Goal: Information Seeking & Learning: Learn about a topic

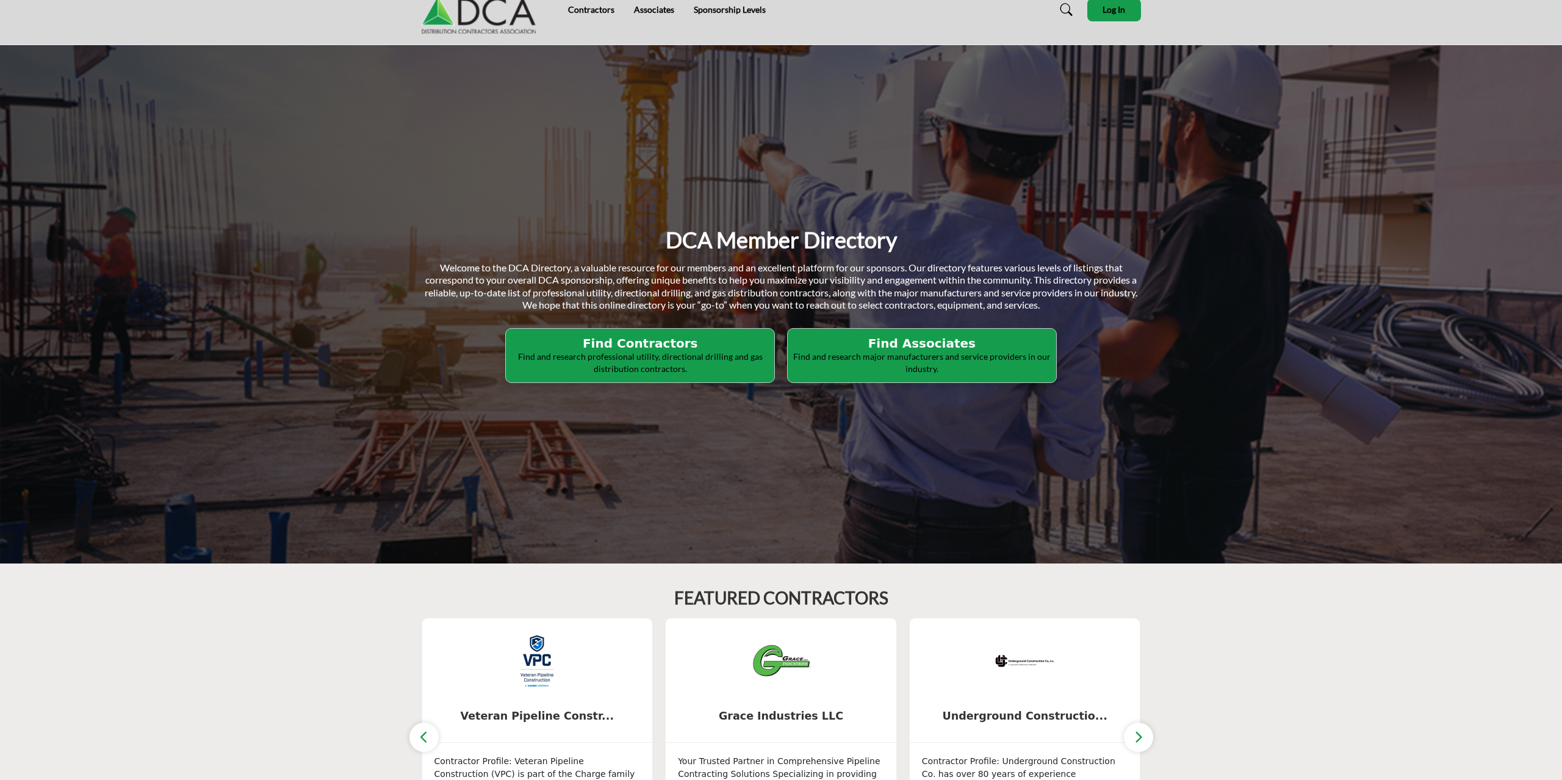
scroll to position [62, 0]
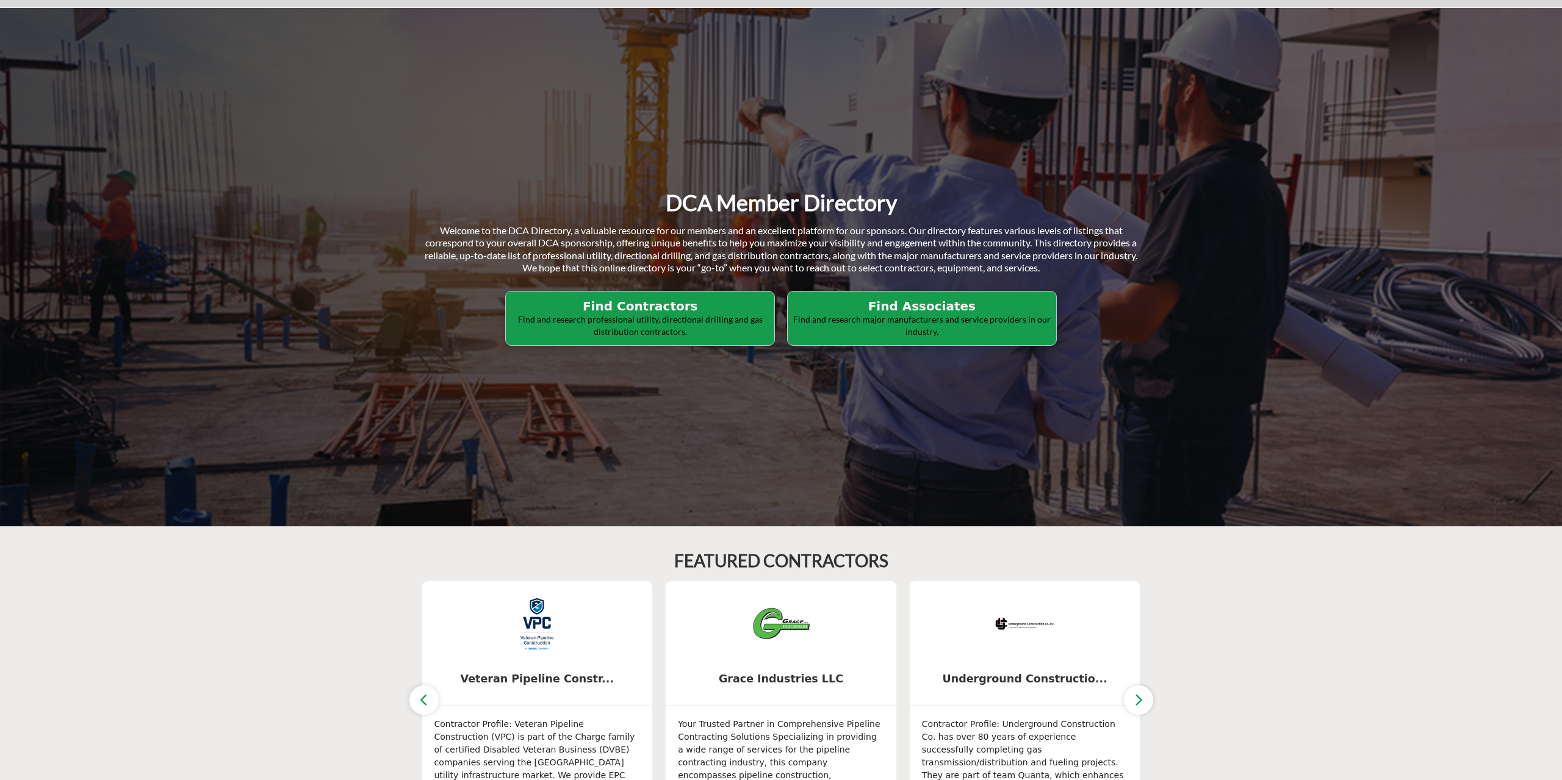
click at [918, 311] on h2 "Find Associates" at bounding box center [921, 306] width 261 height 15
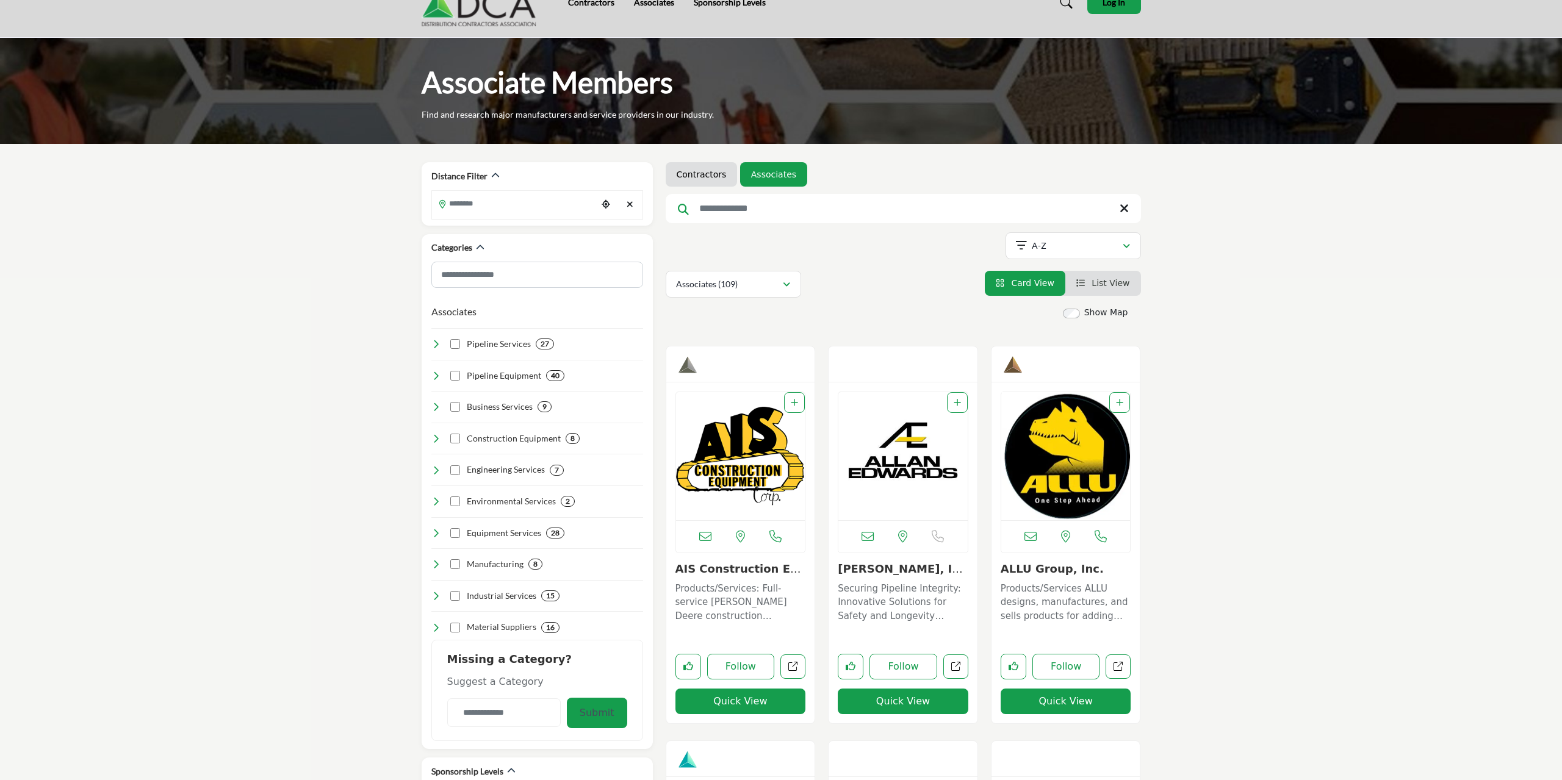
scroll to position [62, 0]
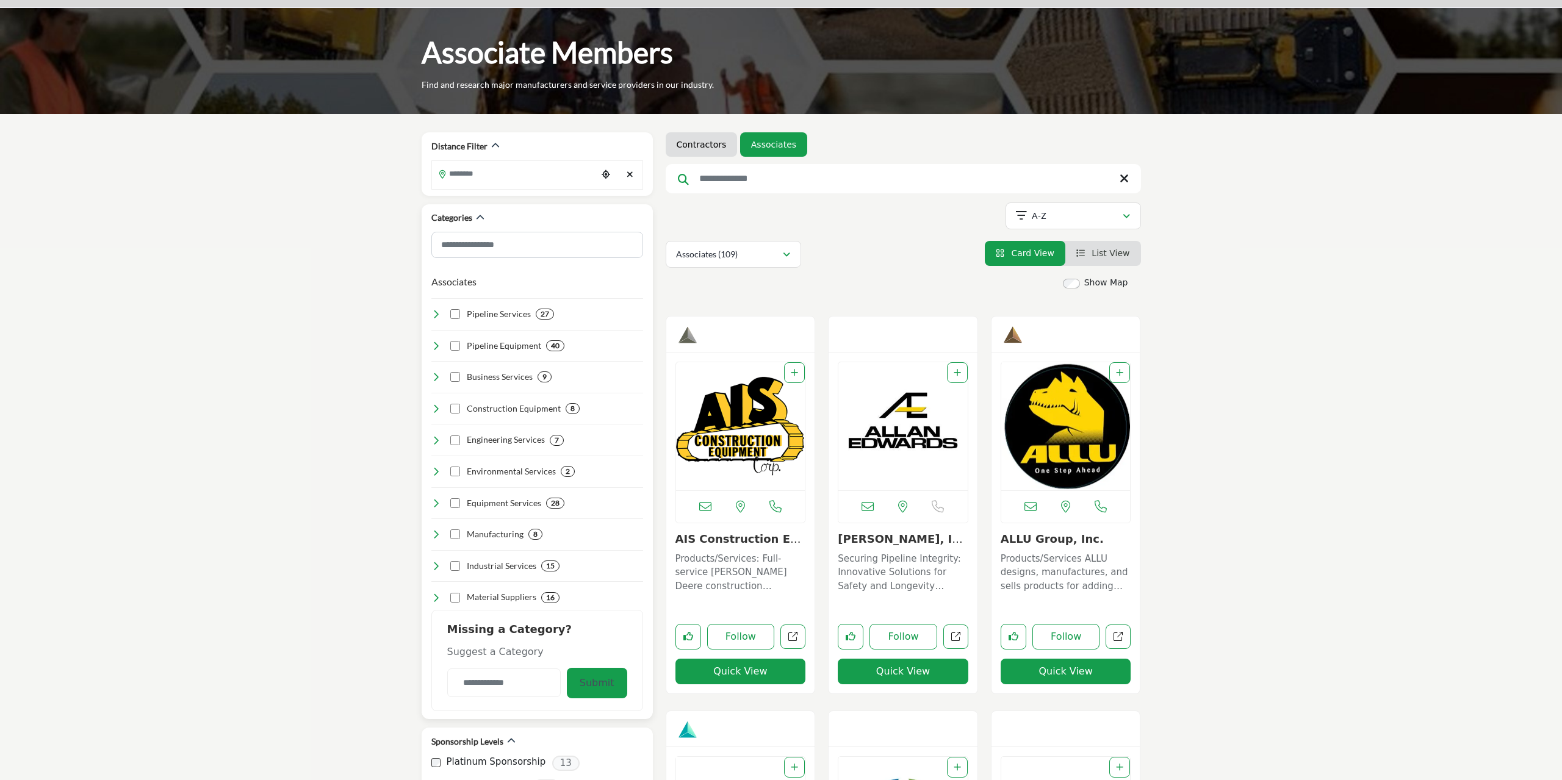
click at [494, 378] on h4 "Business Services" at bounding box center [500, 377] width 66 height 12
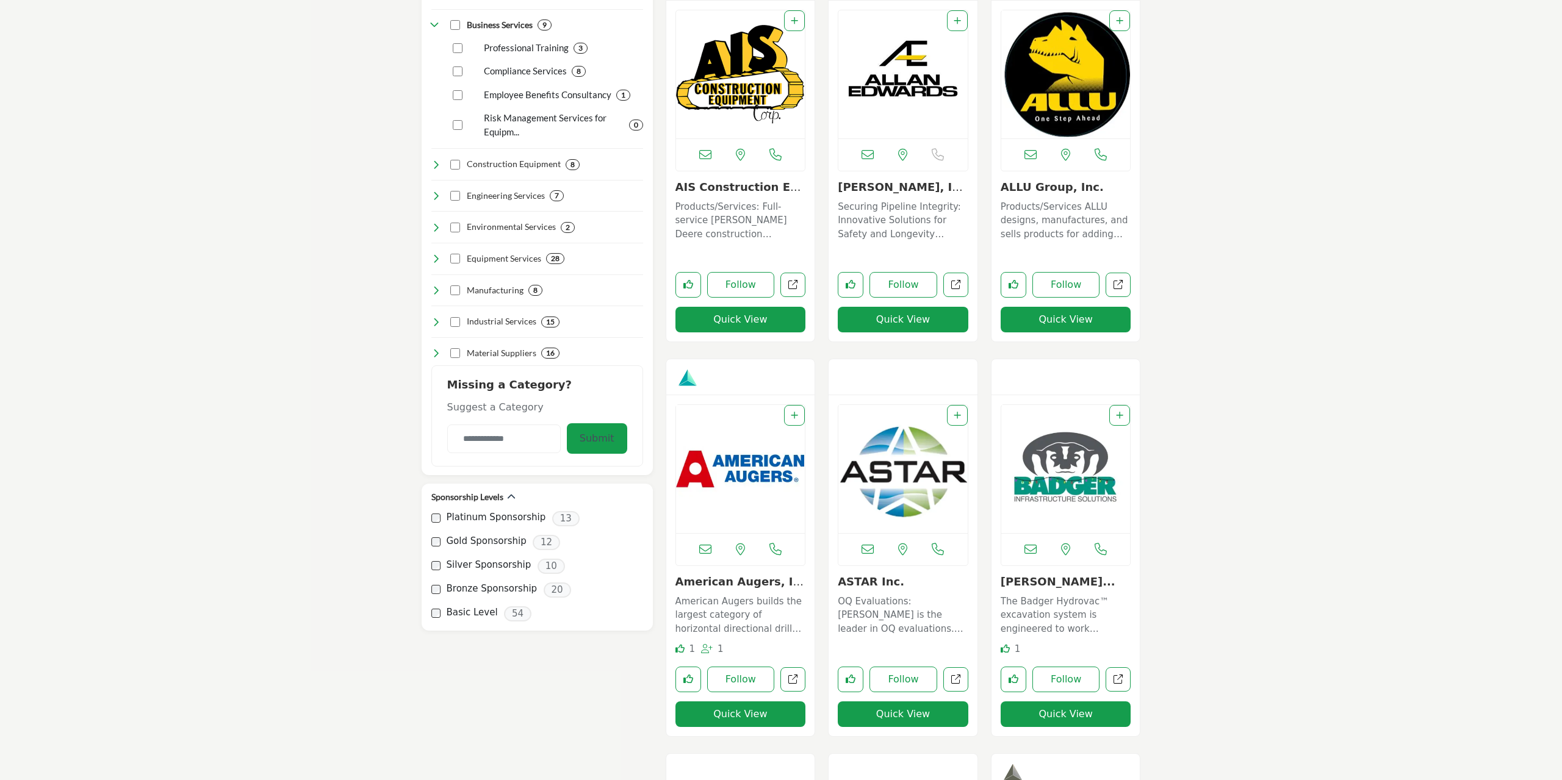
scroll to position [436, 0]
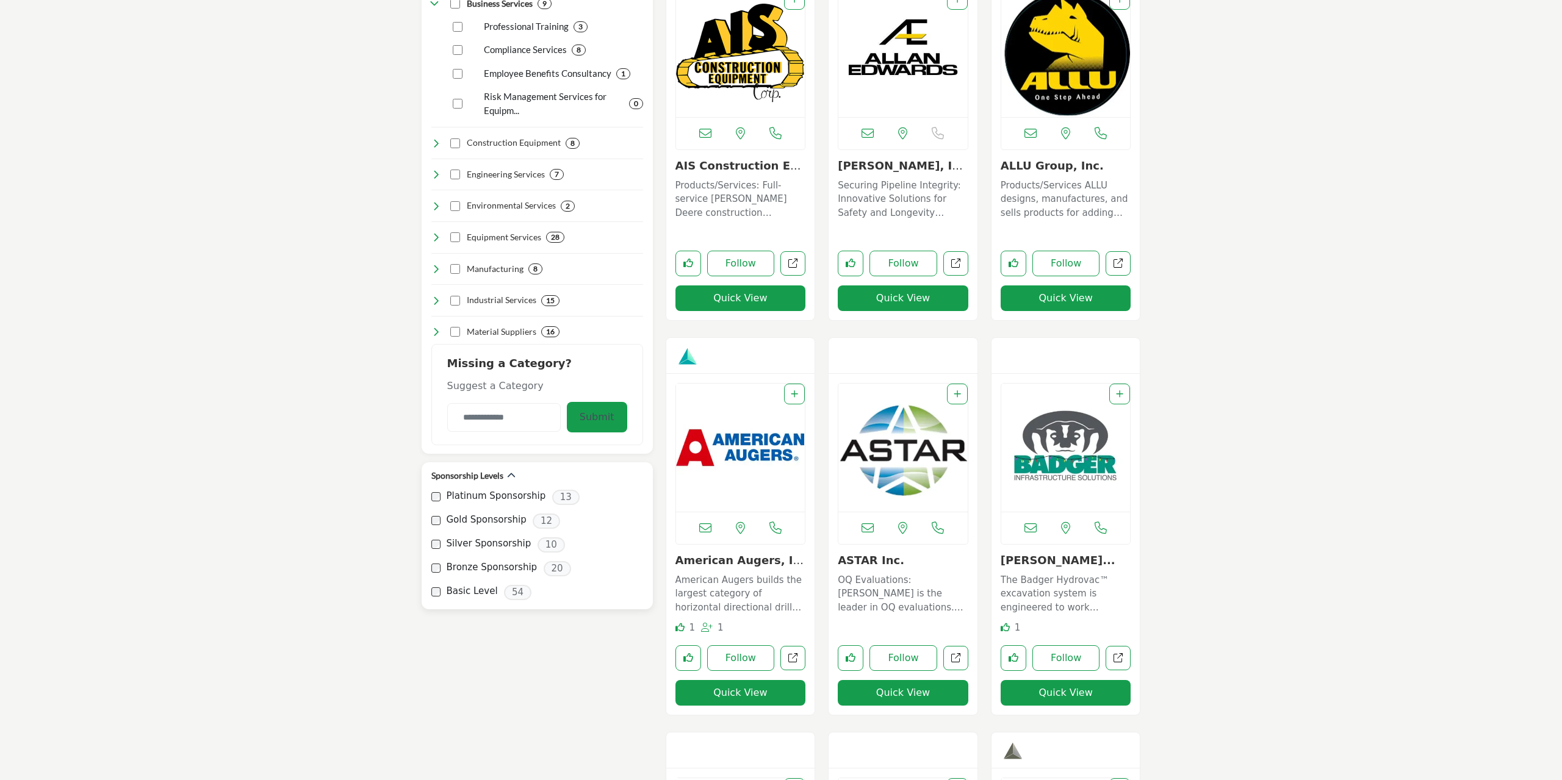
click at [478, 497] on label "Platinum Sponsorship" at bounding box center [496, 496] width 99 height 14
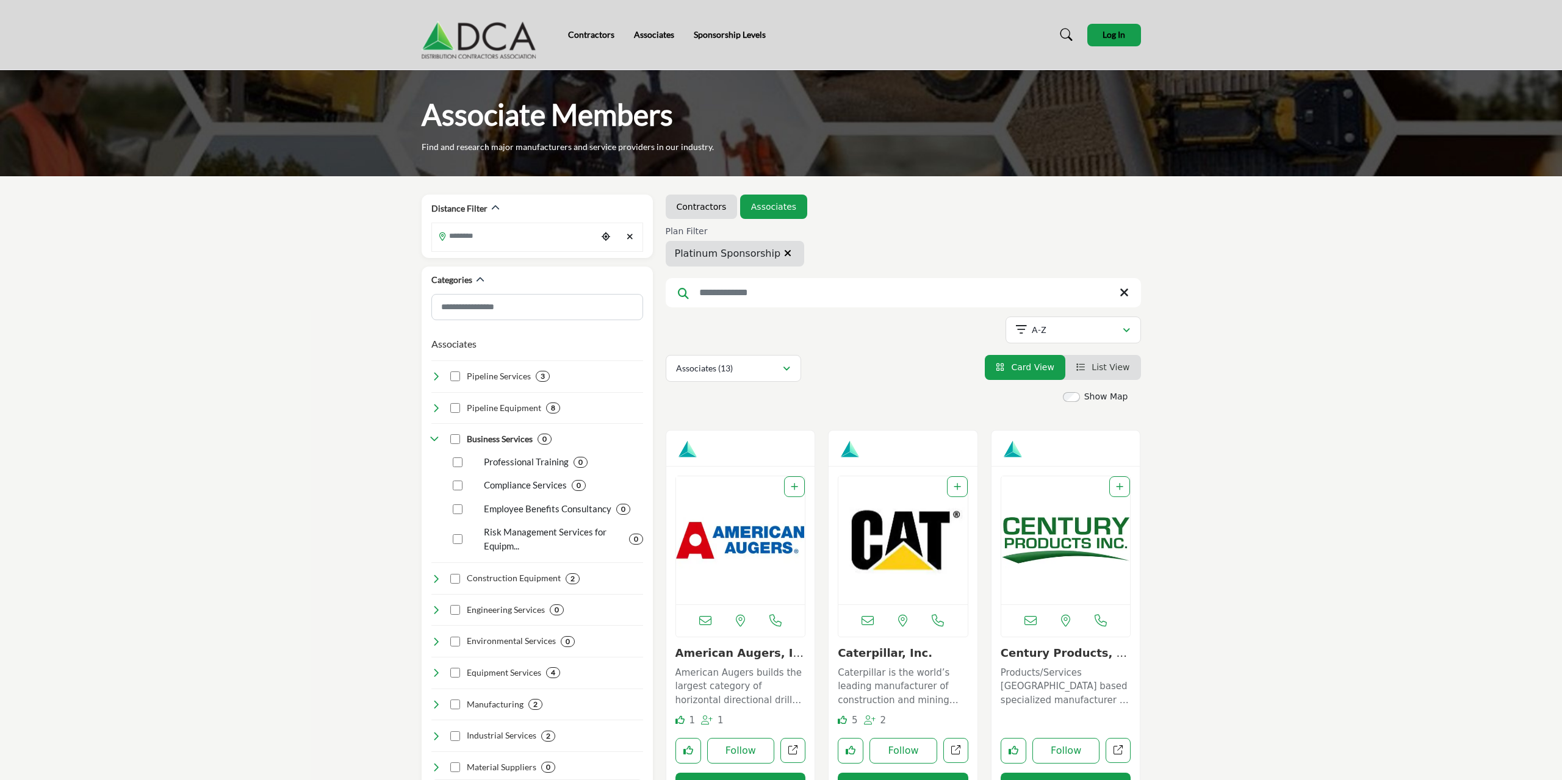
click at [727, 295] on input "Search Keyword" at bounding box center [903, 292] width 475 height 29
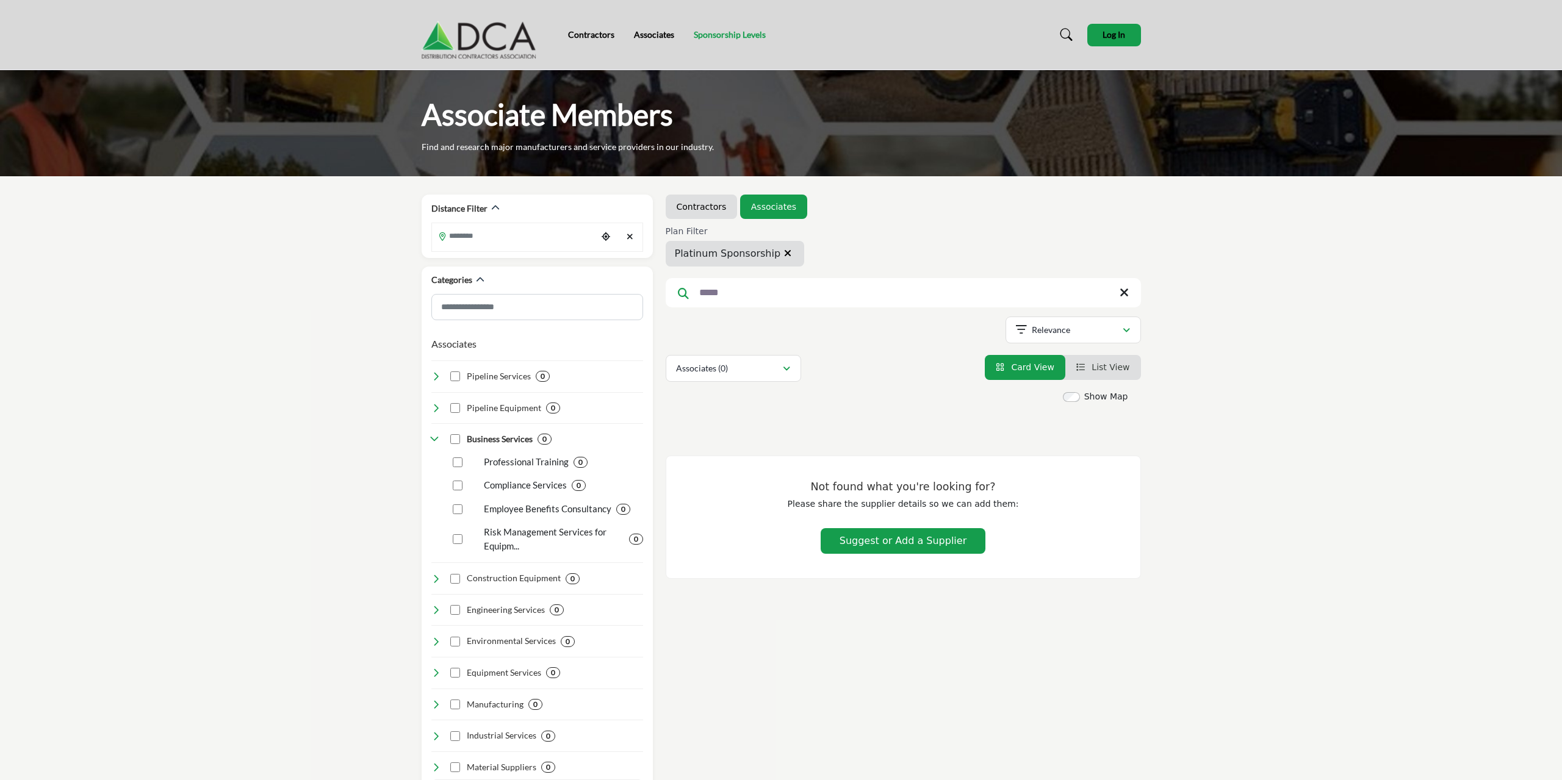
type input "*****"
click at [712, 34] on link "Sponsorship Levels" at bounding box center [730, 34] width 72 height 10
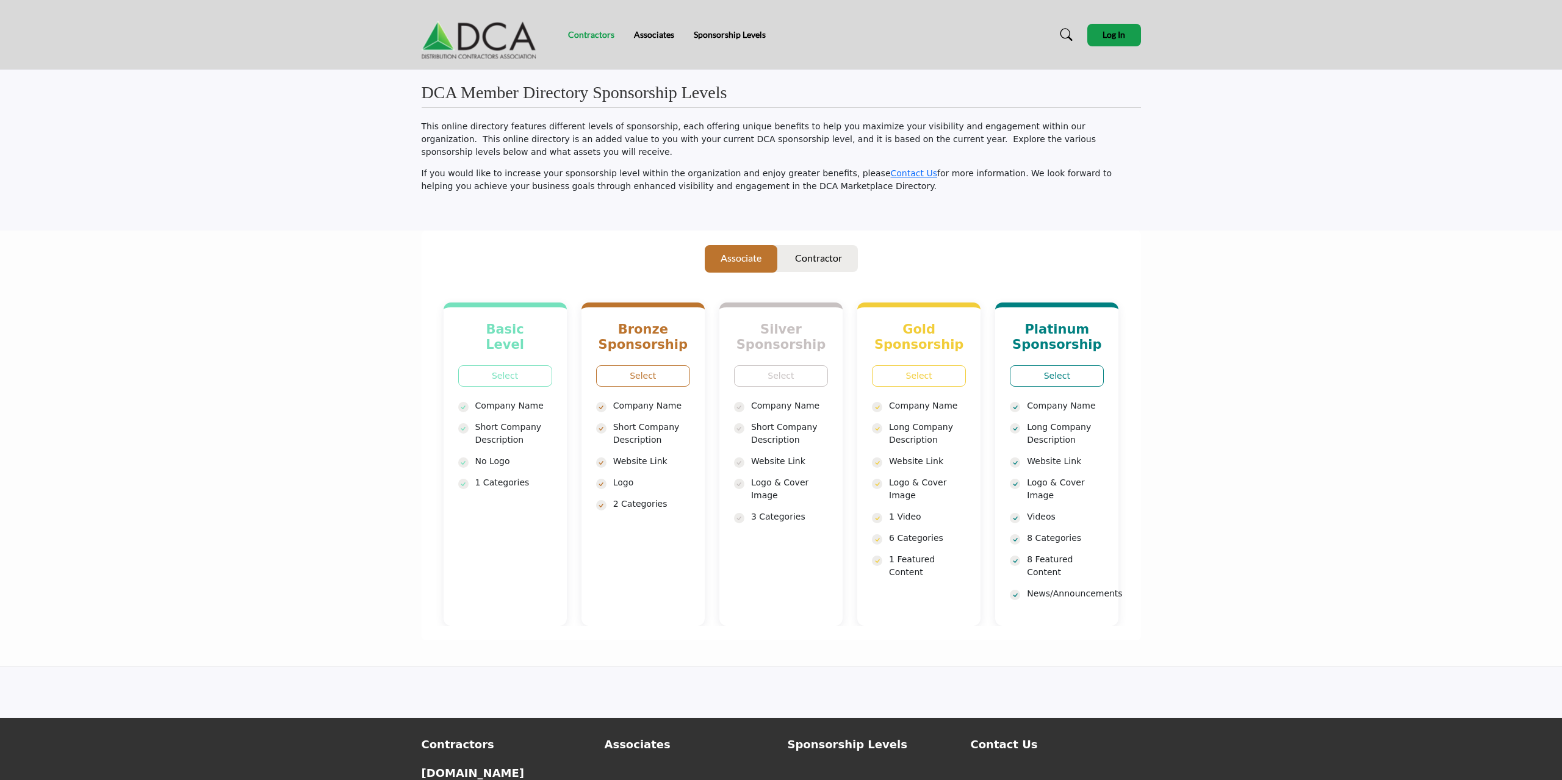
click at [586, 35] on link "Contractors" at bounding box center [591, 34] width 46 height 10
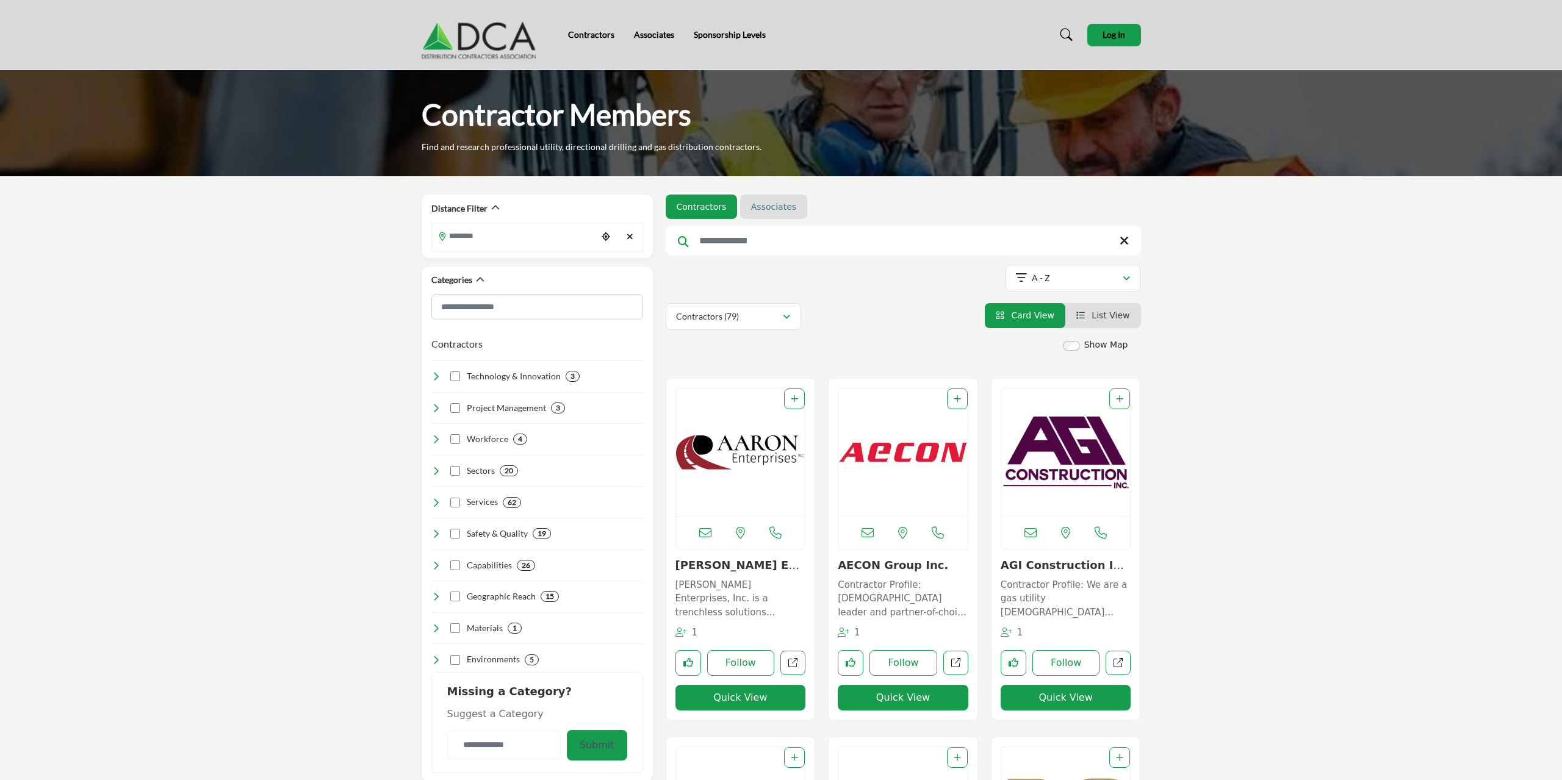
click at [777, 210] on link "Associates" at bounding box center [773, 207] width 45 height 12
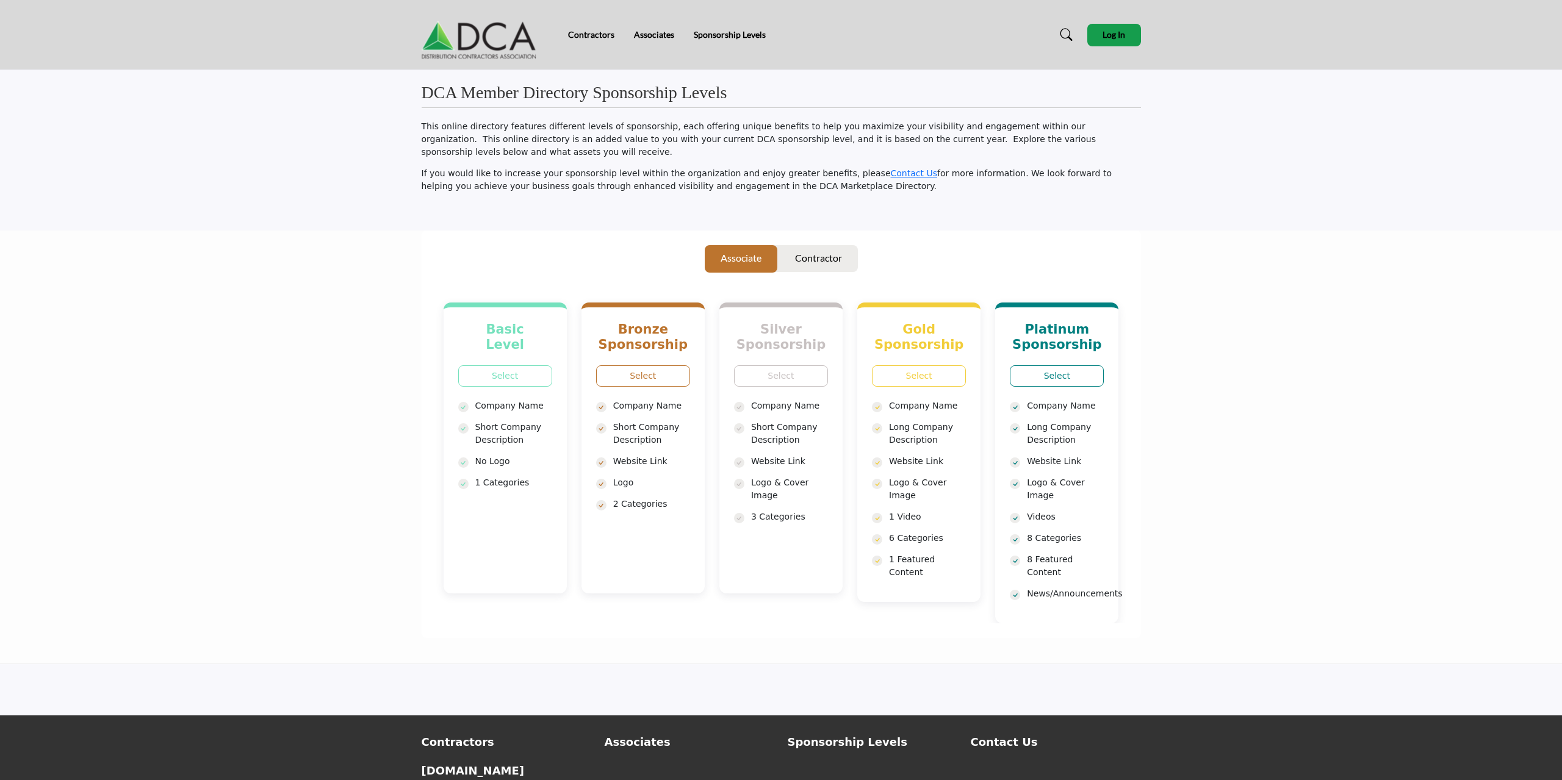
click at [478, 37] on img at bounding box center [482, 34] width 121 height 49
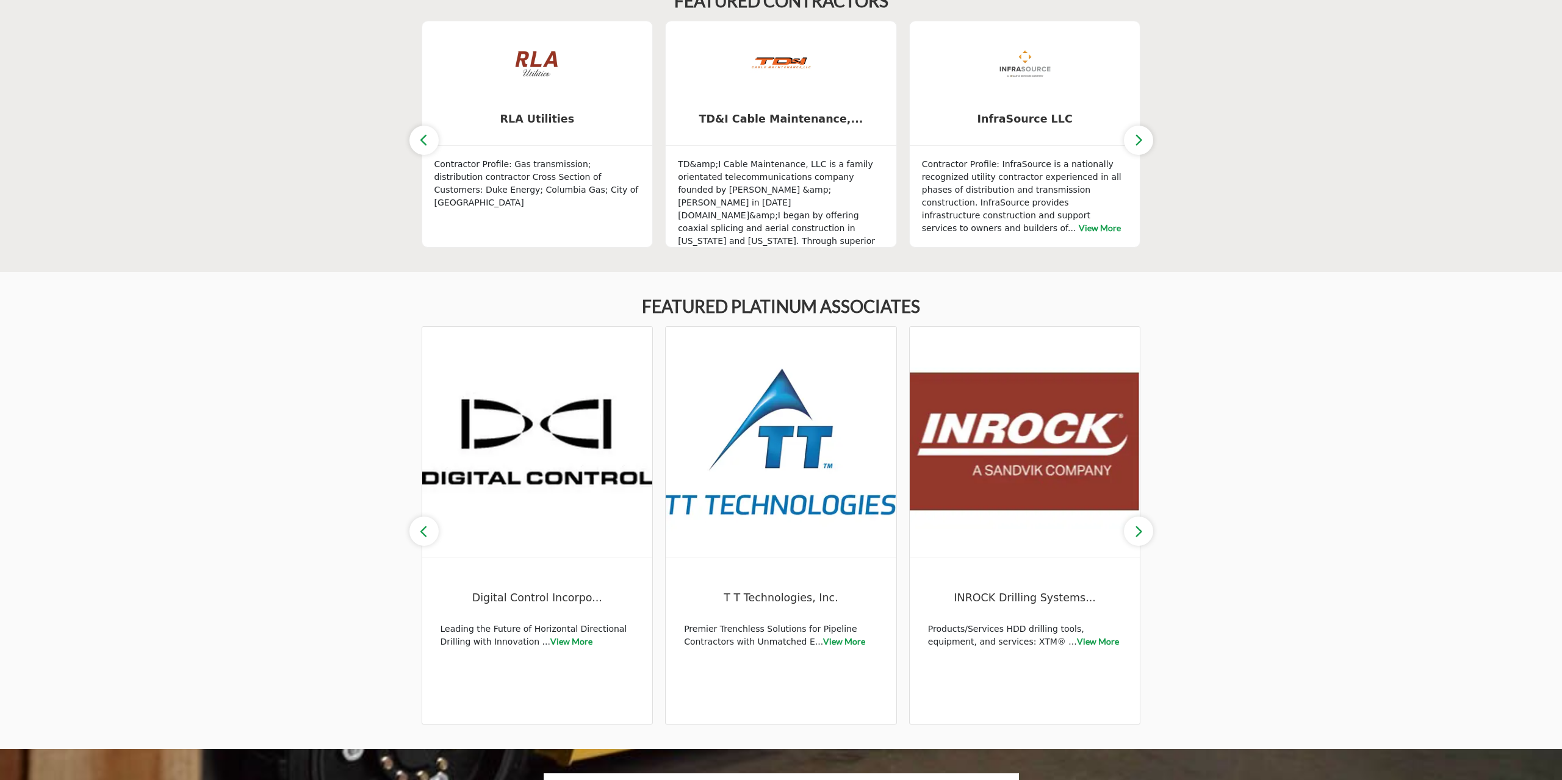
scroll to position [685, 0]
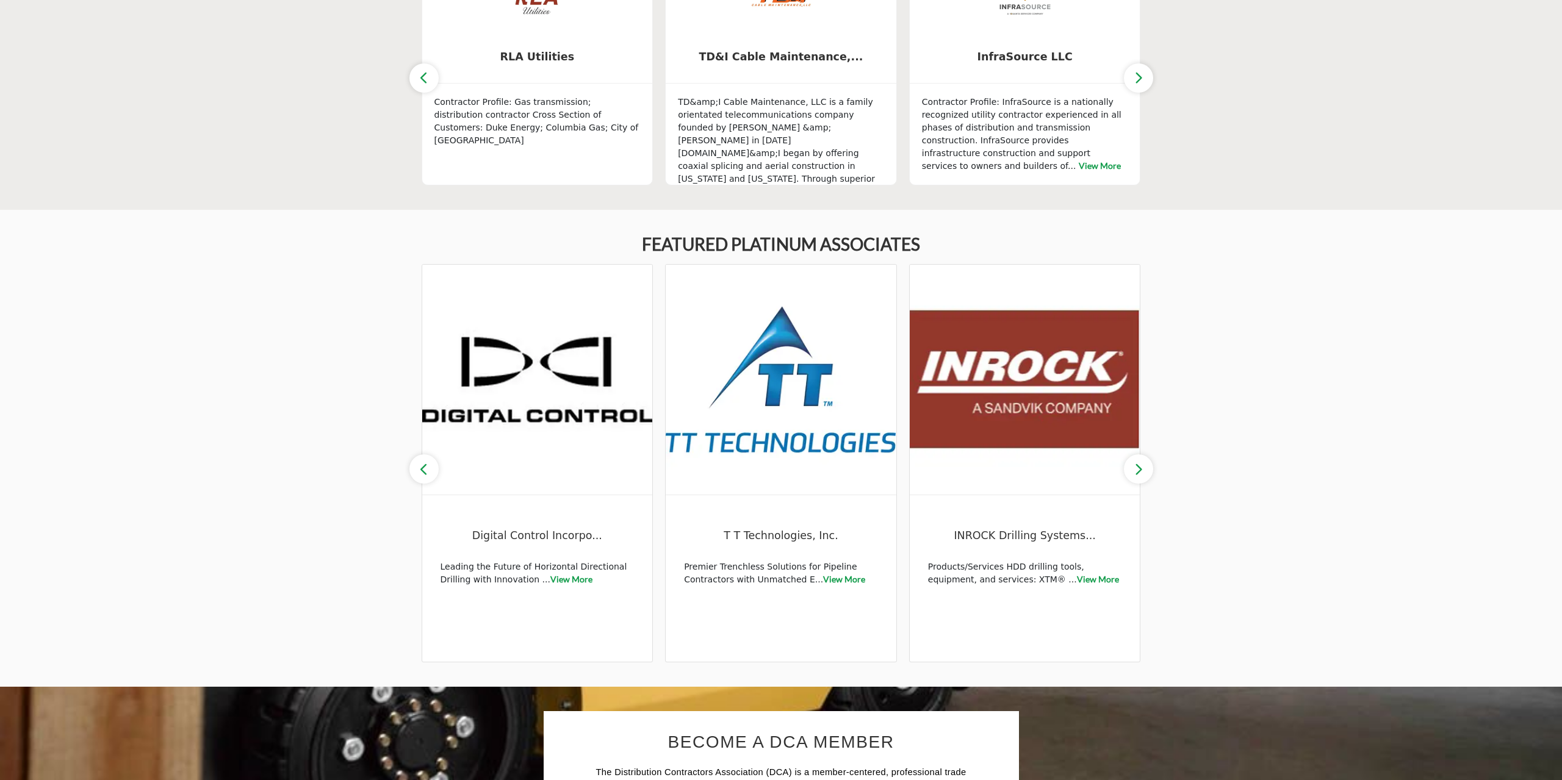
click at [1141, 466] on icon "button" at bounding box center [1139, 469] width 10 height 15
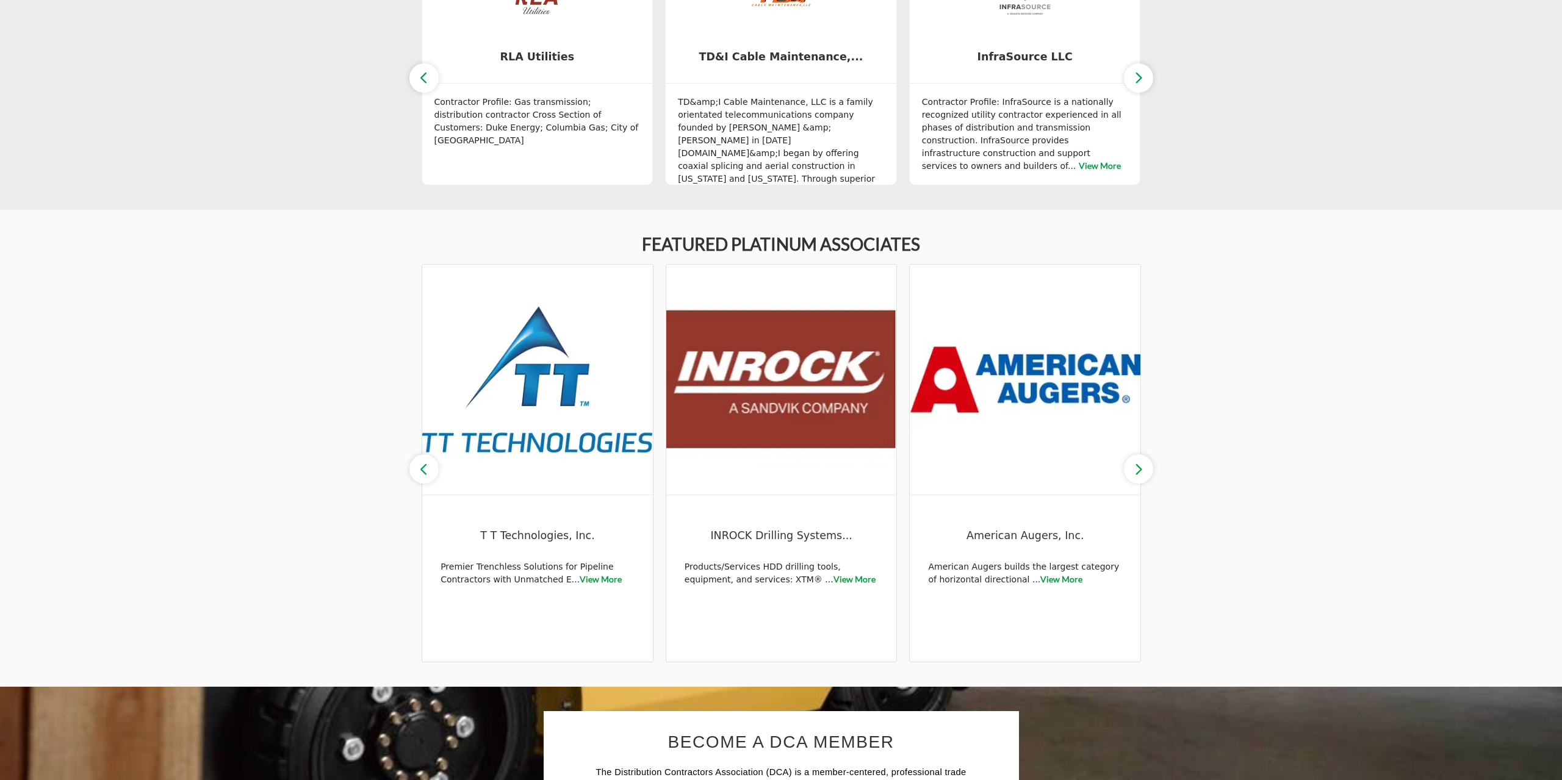
click at [1141, 466] on icon "button" at bounding box center [1139, 469] width 10 height 15
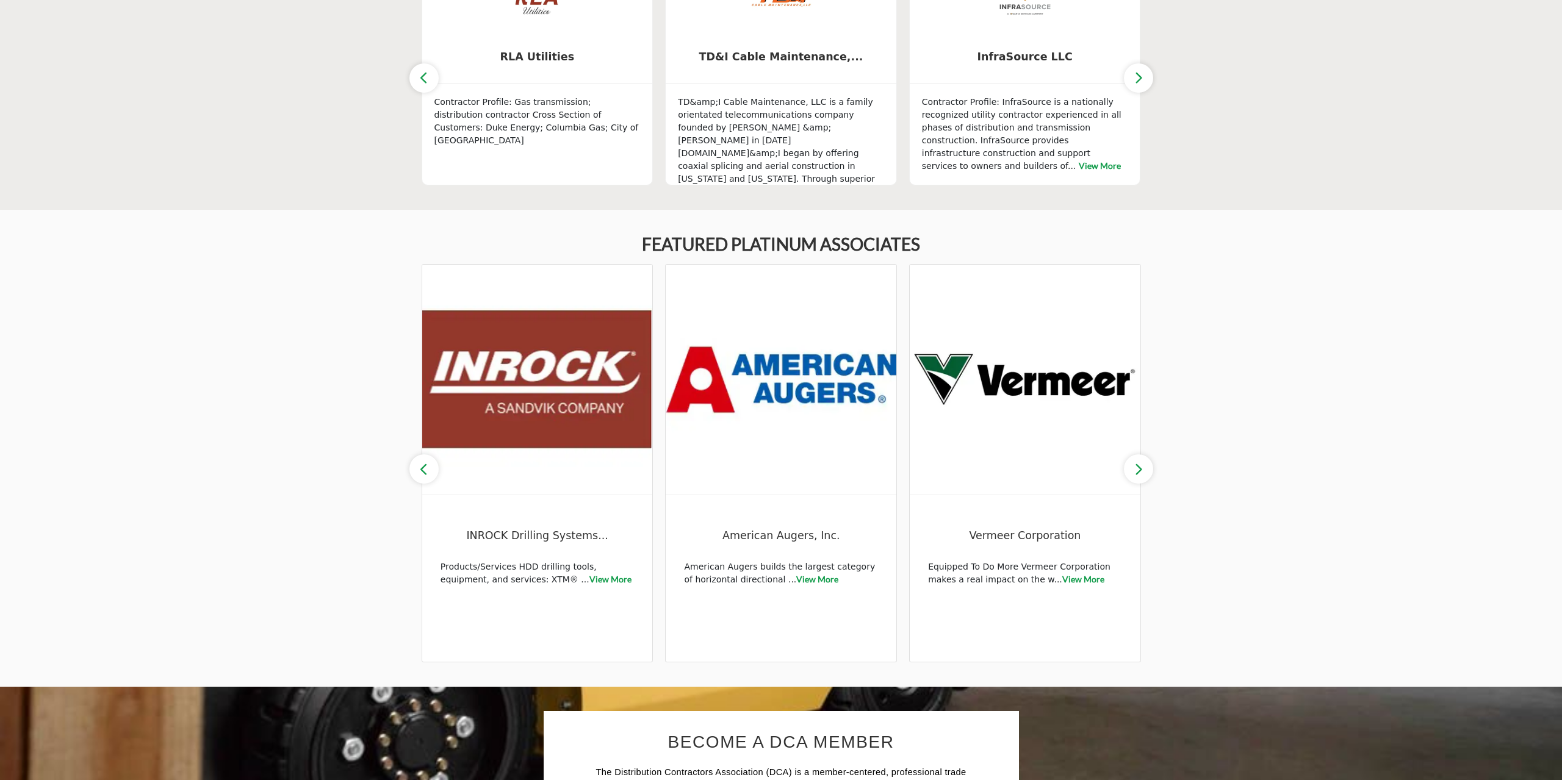
click at [1141, 466] on icon "button" at bounding box center [1139, 469] width 10 height 15
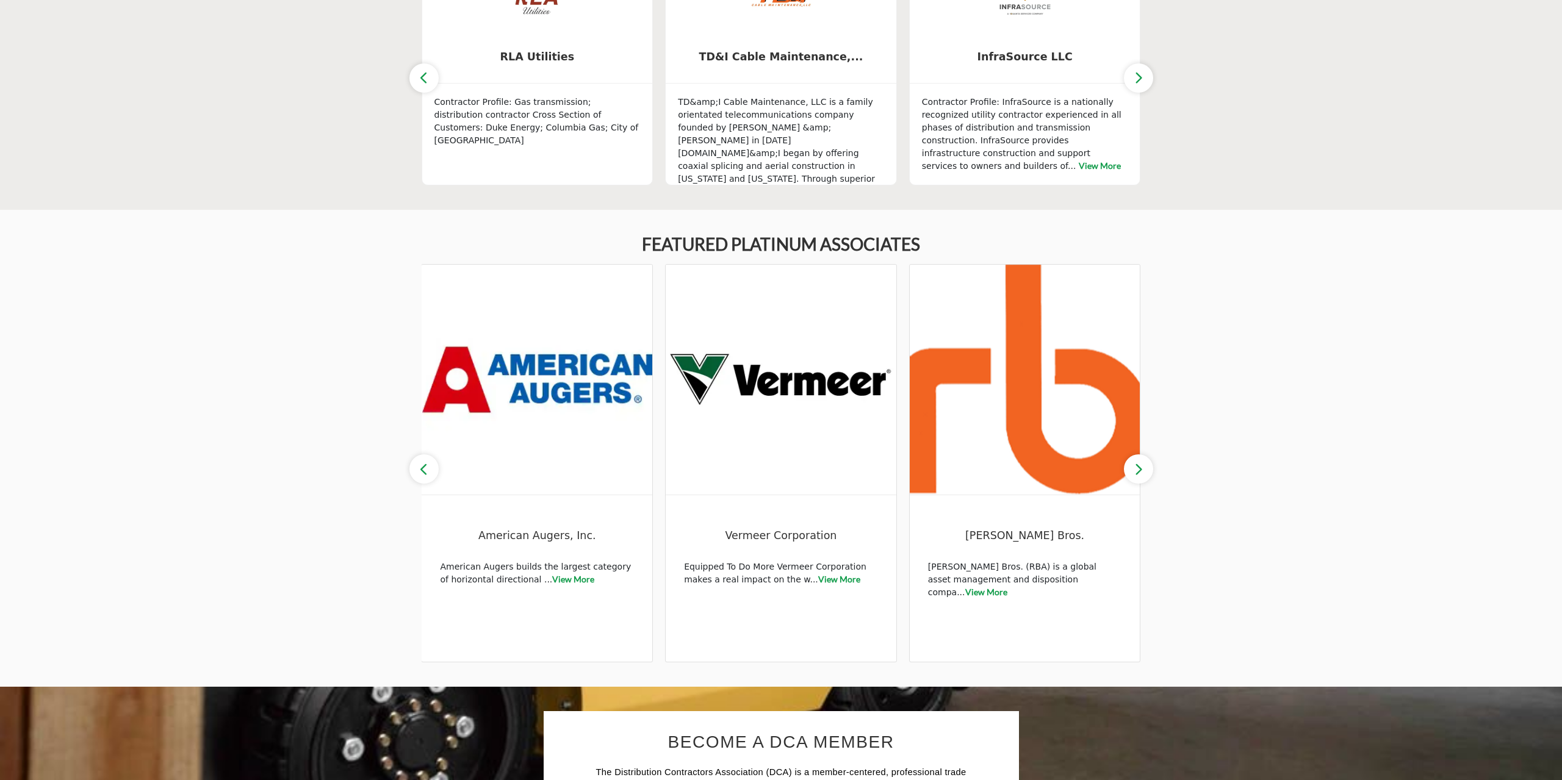
click at [1141, 466] on icon "button" at bounding box center [1139, 469] width 10 height 15
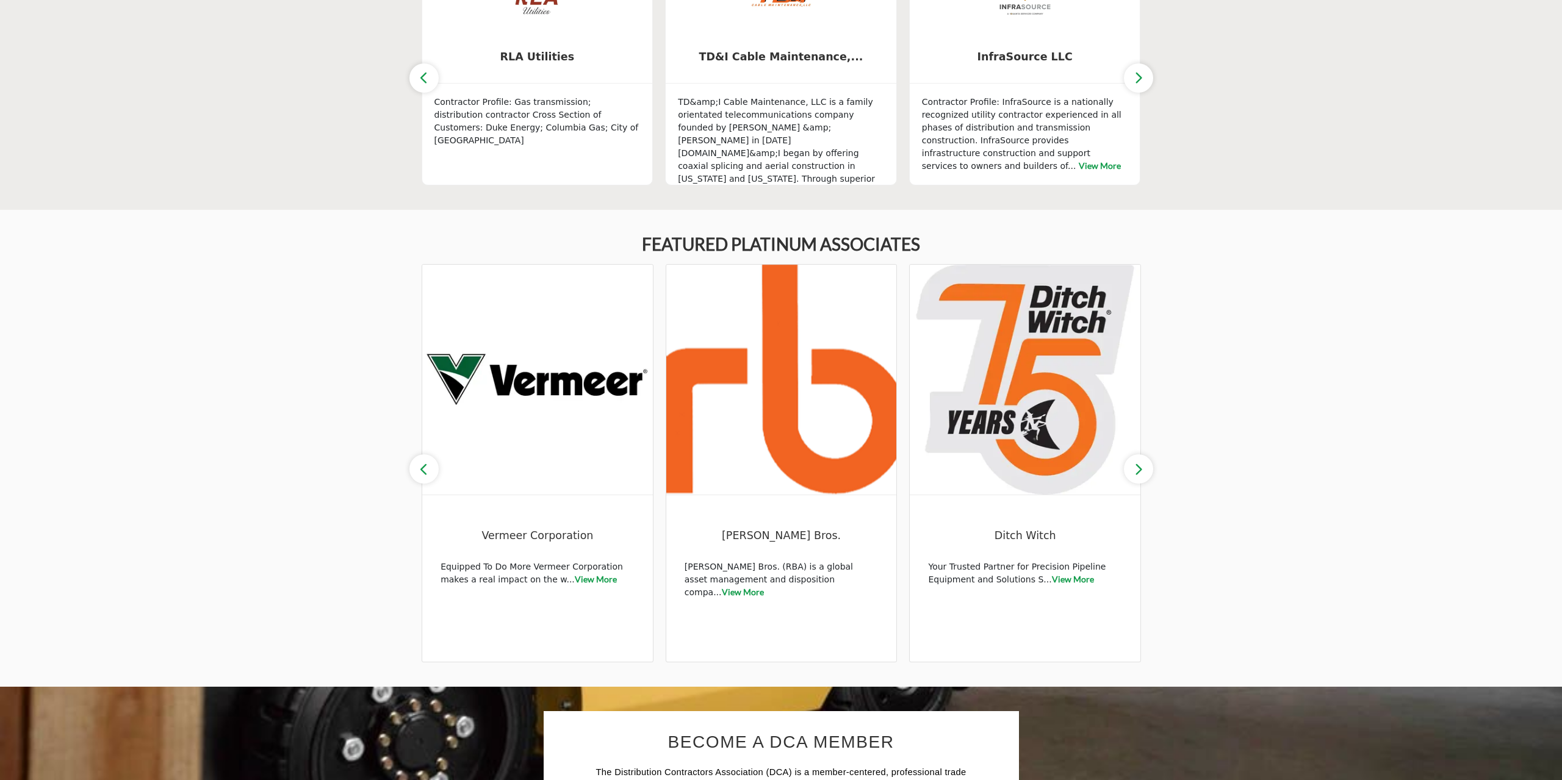
click at [1141, 466] on icon "button" at bounding box center [1139, 469] width 10 height 15
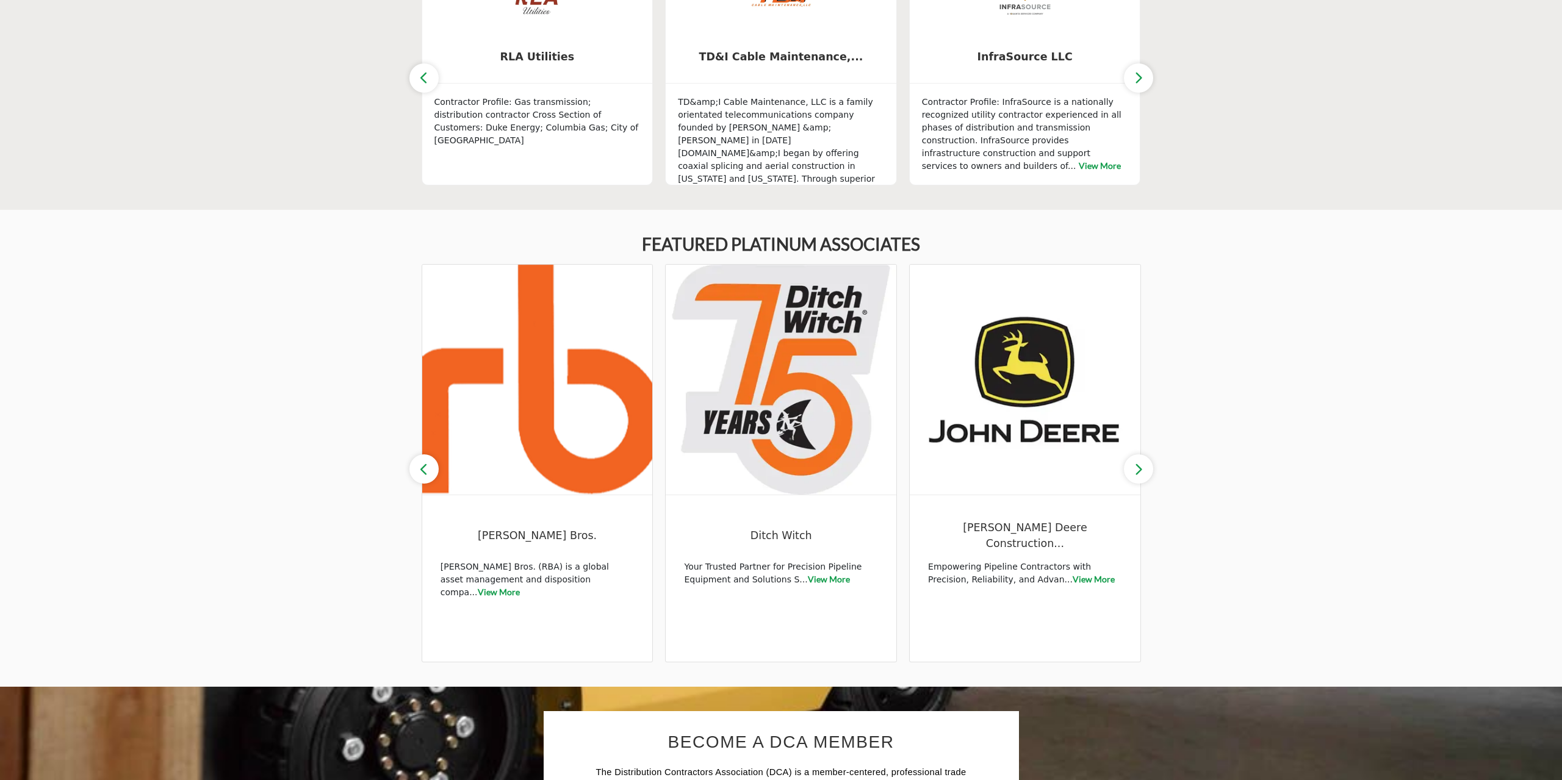
click at [1141, 466] on icon "button" at bounding box center [1139, 469] width 10 height 15
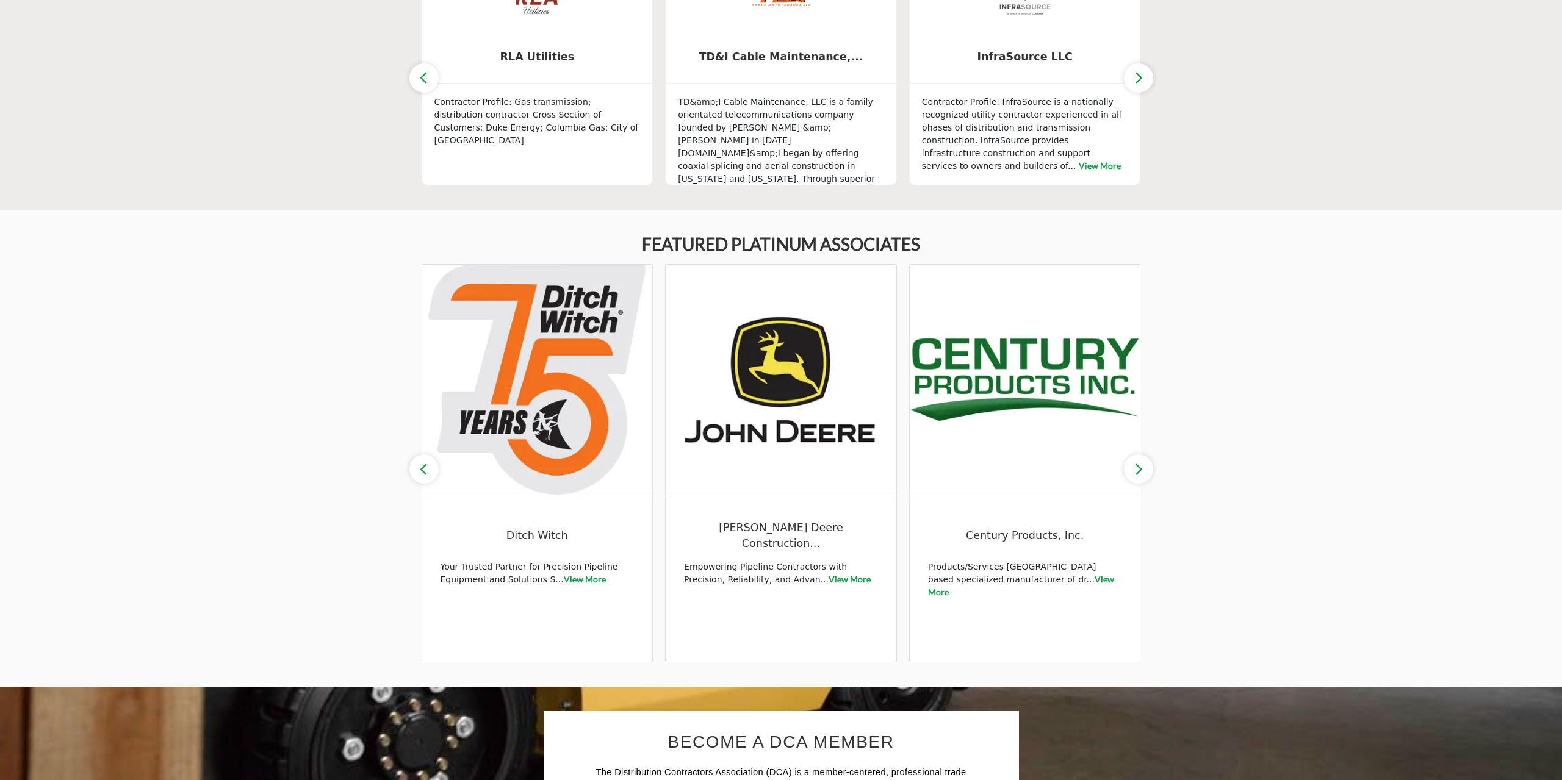
click at [1141, 466] on icon "button" at bounding box center [1139, 469] width 10 height 15
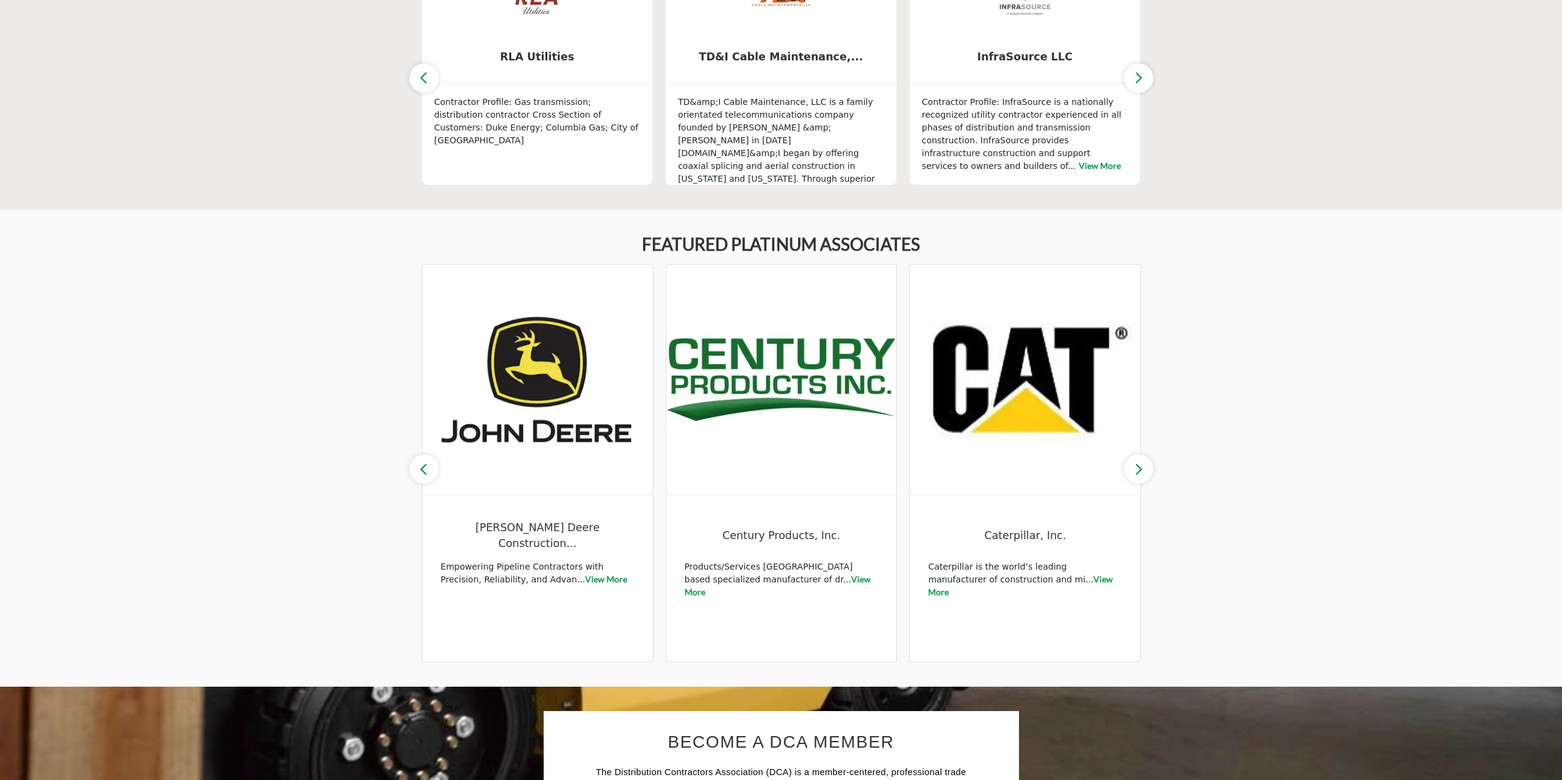
click at [1141, 466] on icon "button" at bounding box center [1139, 469] width 10 height 15
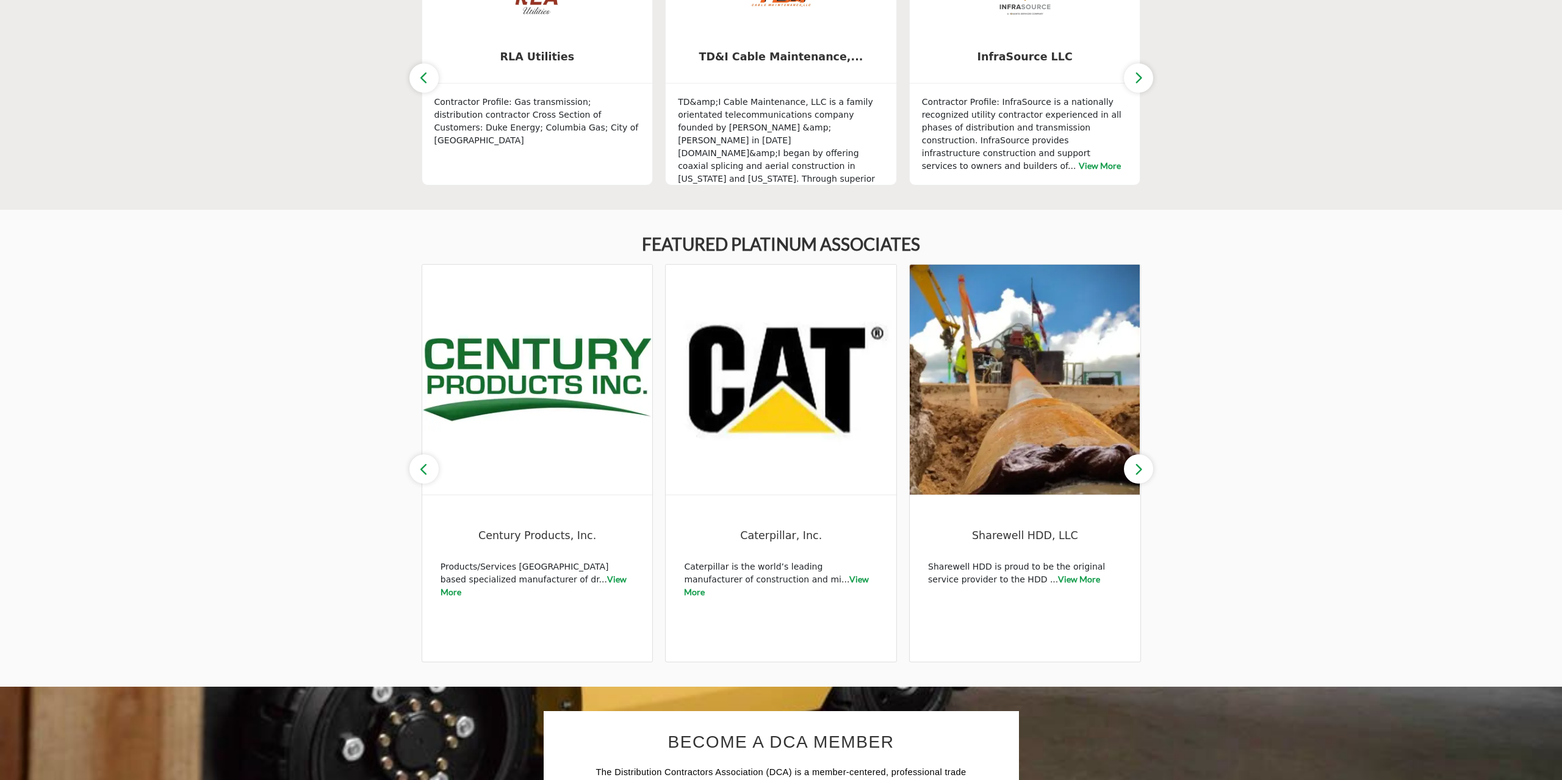
click at [1141, 466] on icon "button" at bounding box center [1139, 469] width 10 height 15
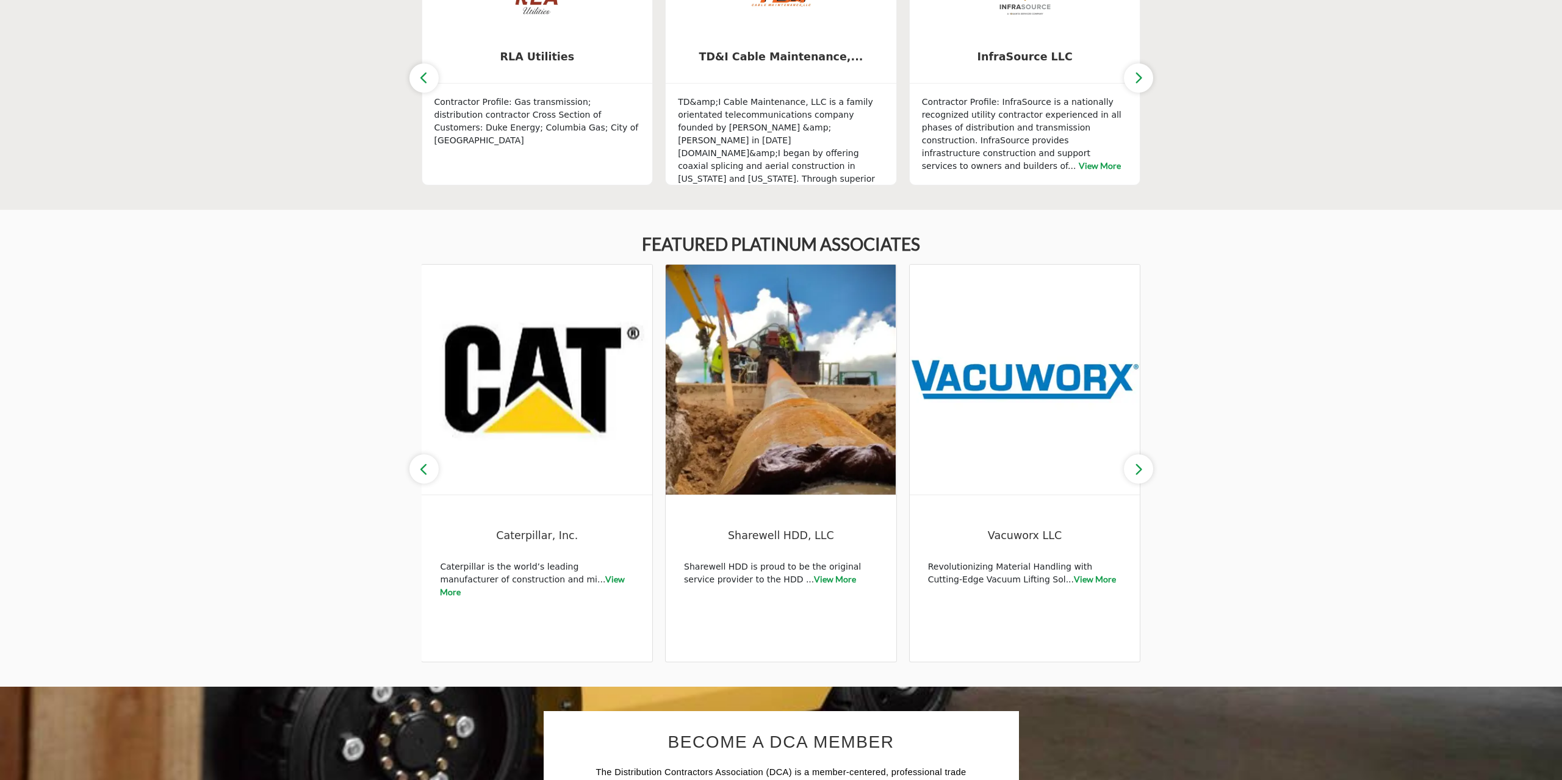
click at [1141, 466] on icon "button" at bounding box center [1139, 469] width 10 height 15
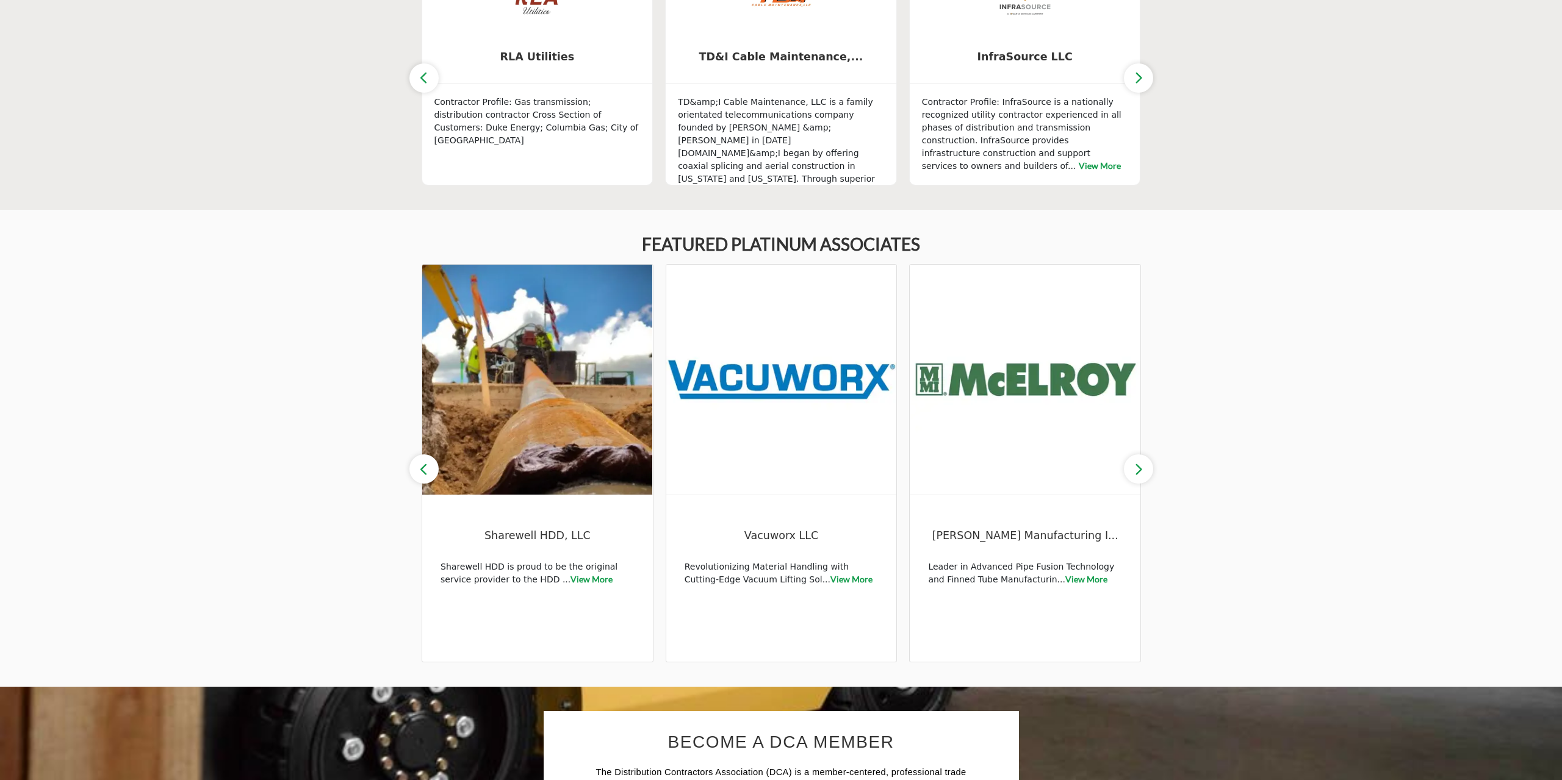
click at [1141, 466] on icon "button" at bounding box center [1139, 469] width 10 height 15
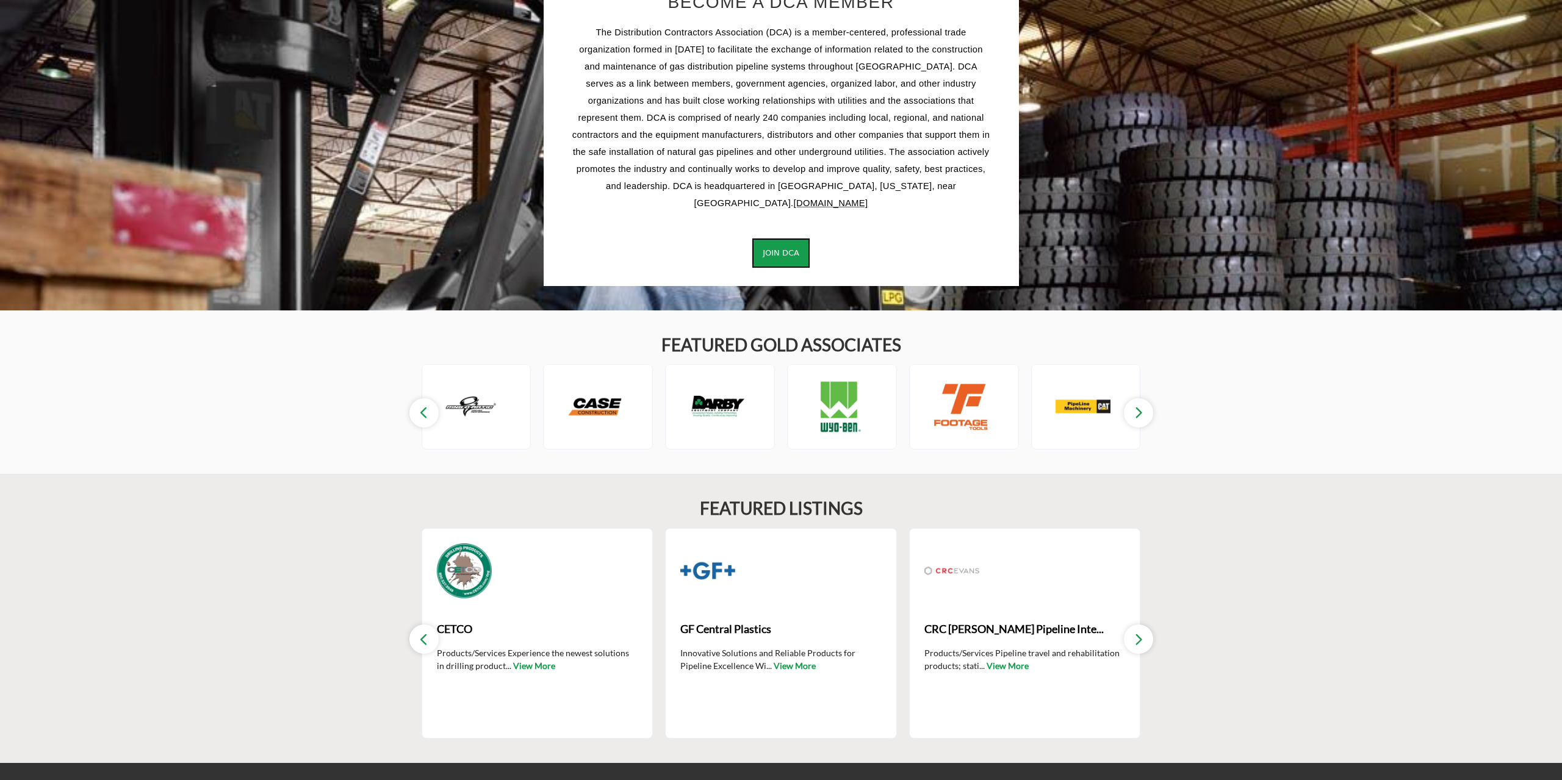
scroll to position [1431, 0]
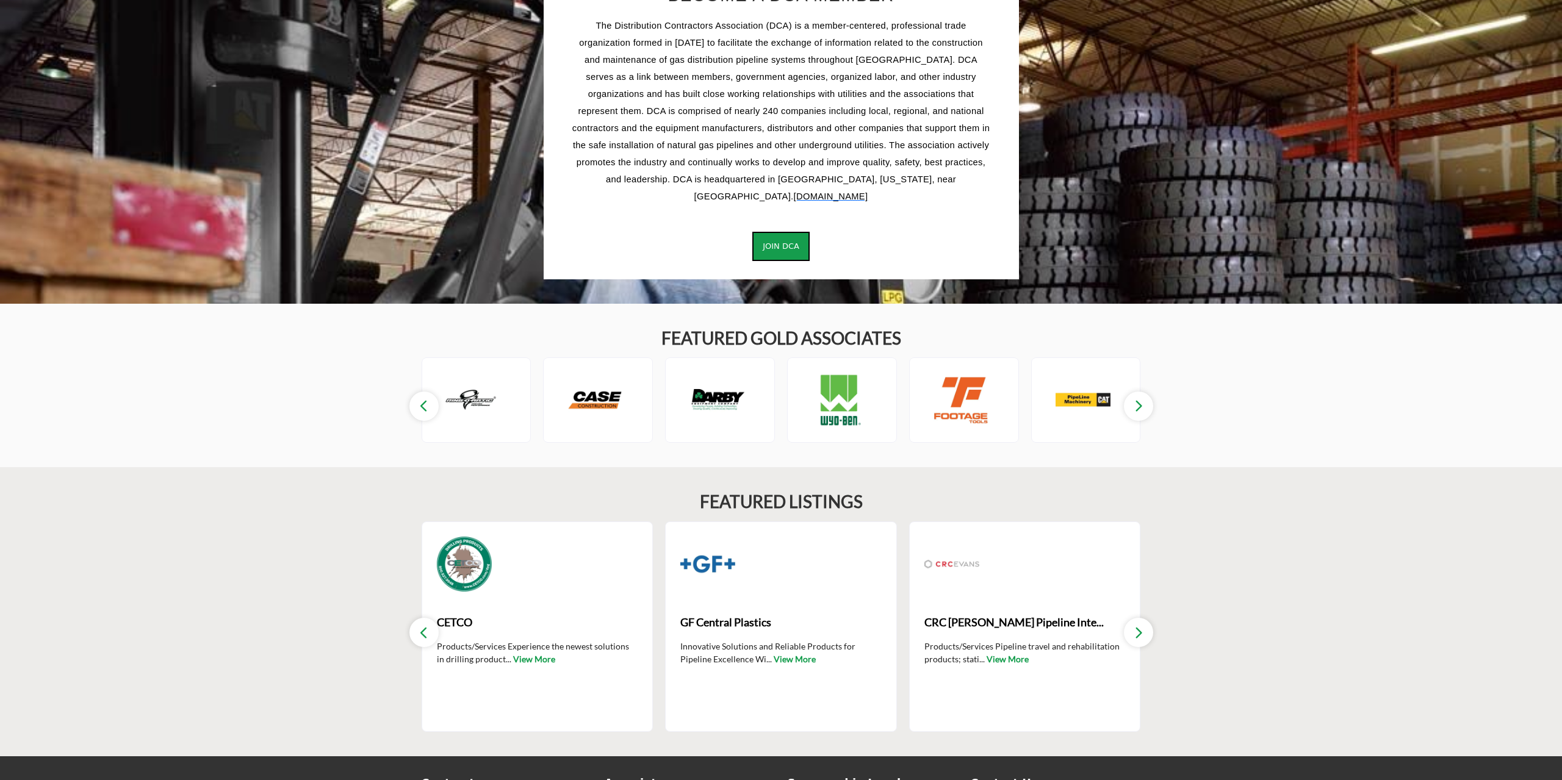
click at [1141, 398] on icon "button" at bounding box center [1139, 405] width 10 height 15
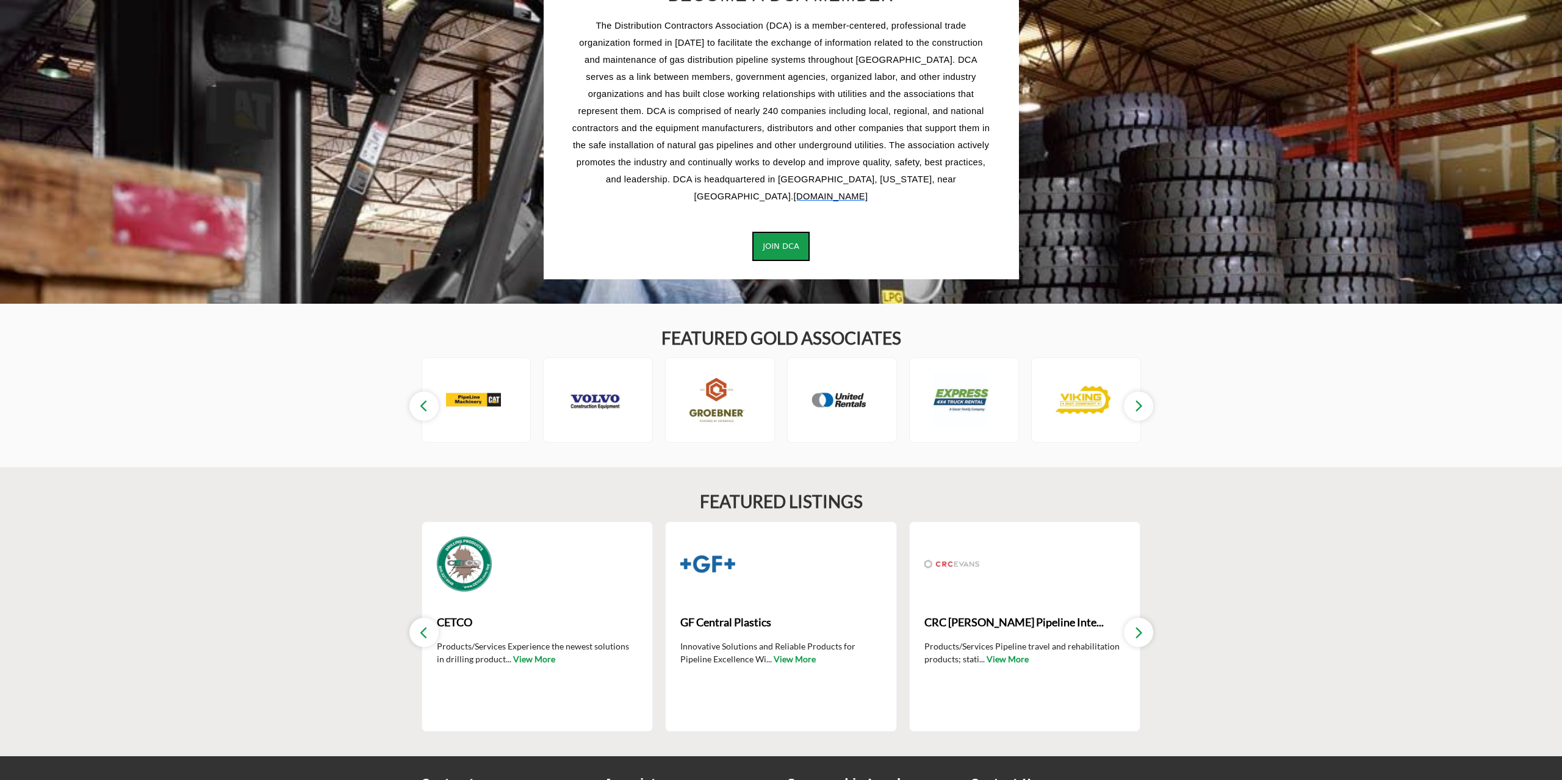
click at [1141, 398] on icon "button" at bounding box center [1139, 405] width 10 height 15
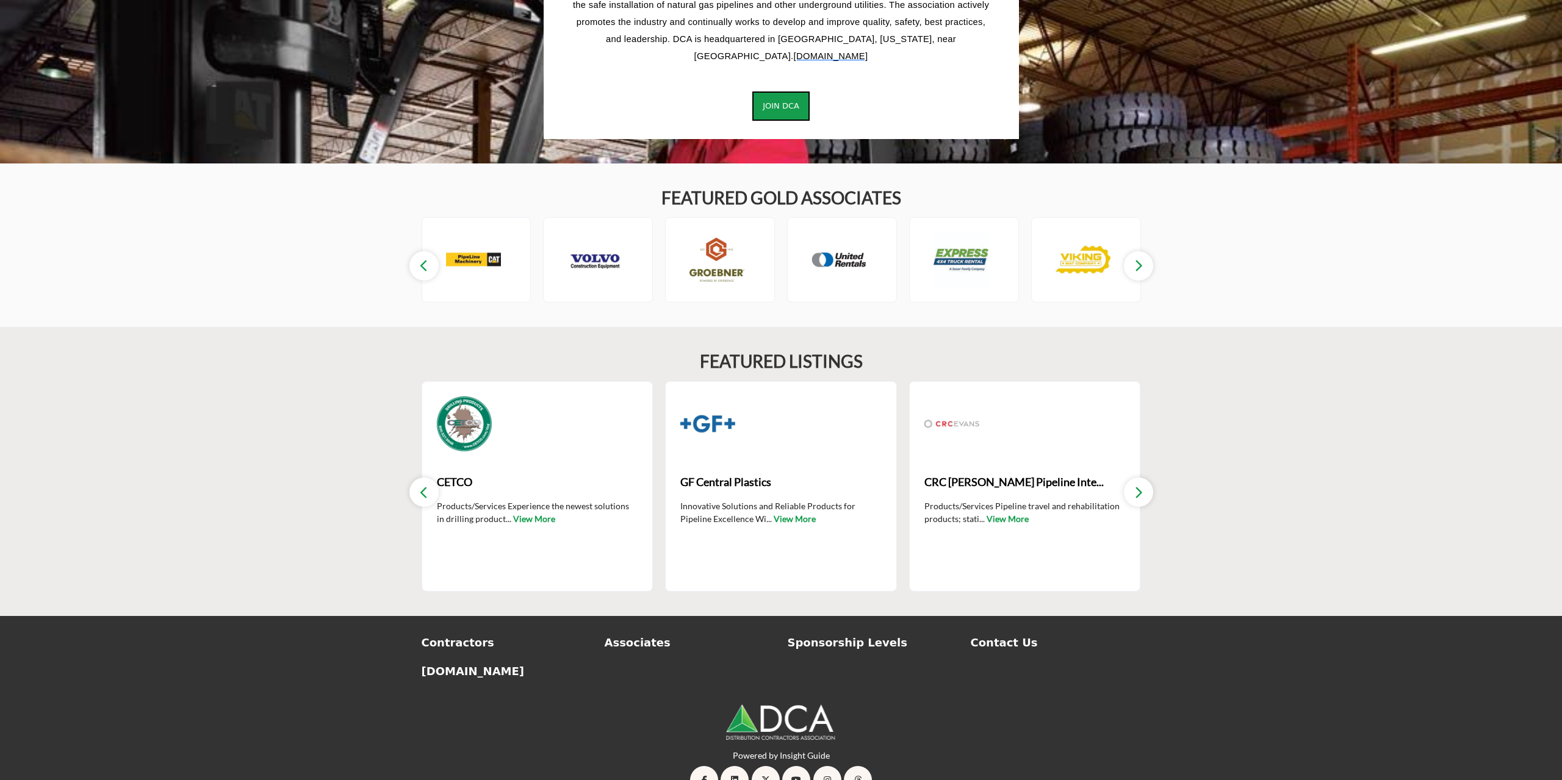
scroll to position [1588, 0]
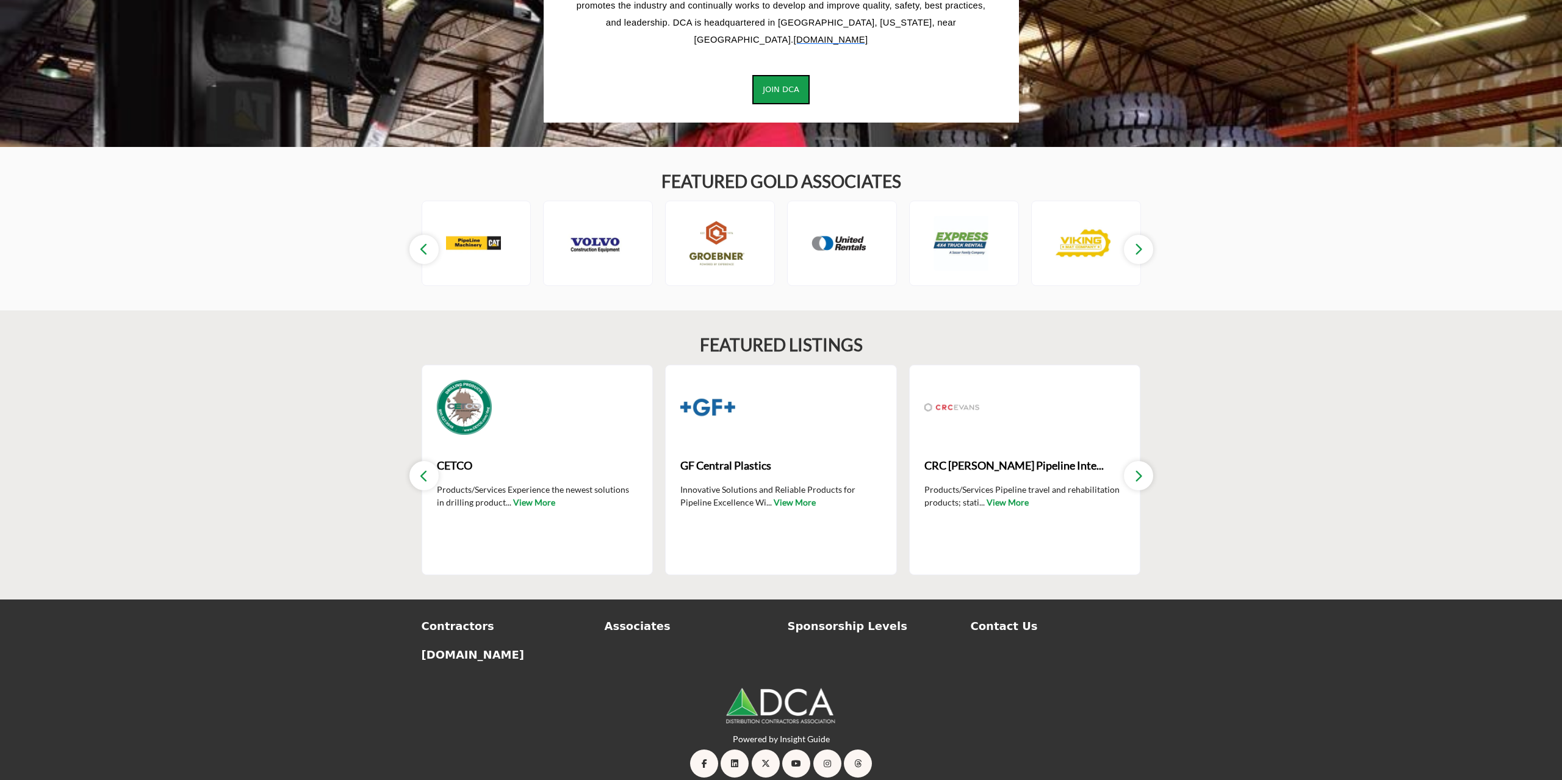
click at [1143, 461] on button "button" at bounding box center [1138, 475] width 29 height 29
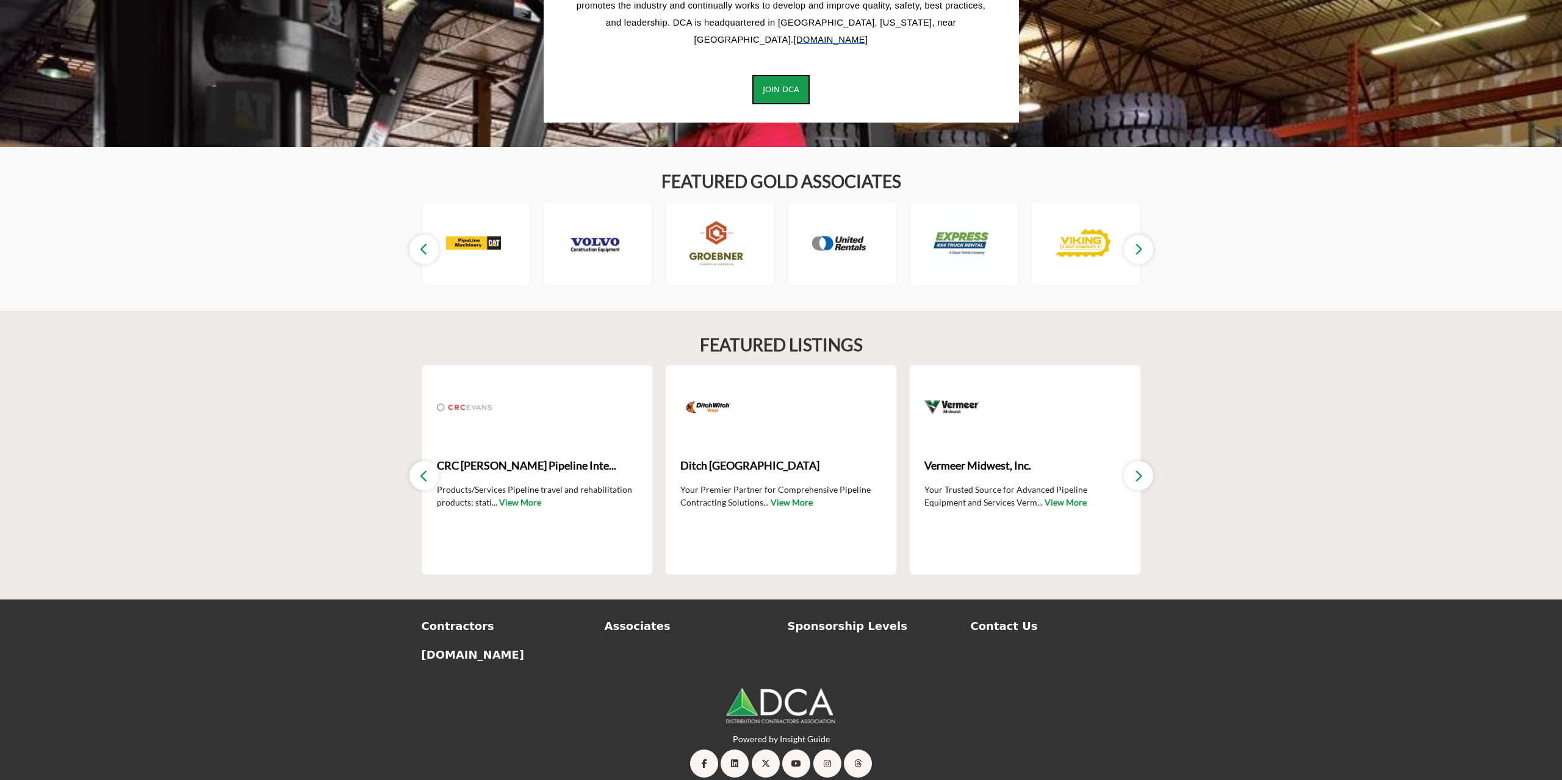
click at [1143, 461] on button "button" at bounding box center [1138, 475] width 29 height 29
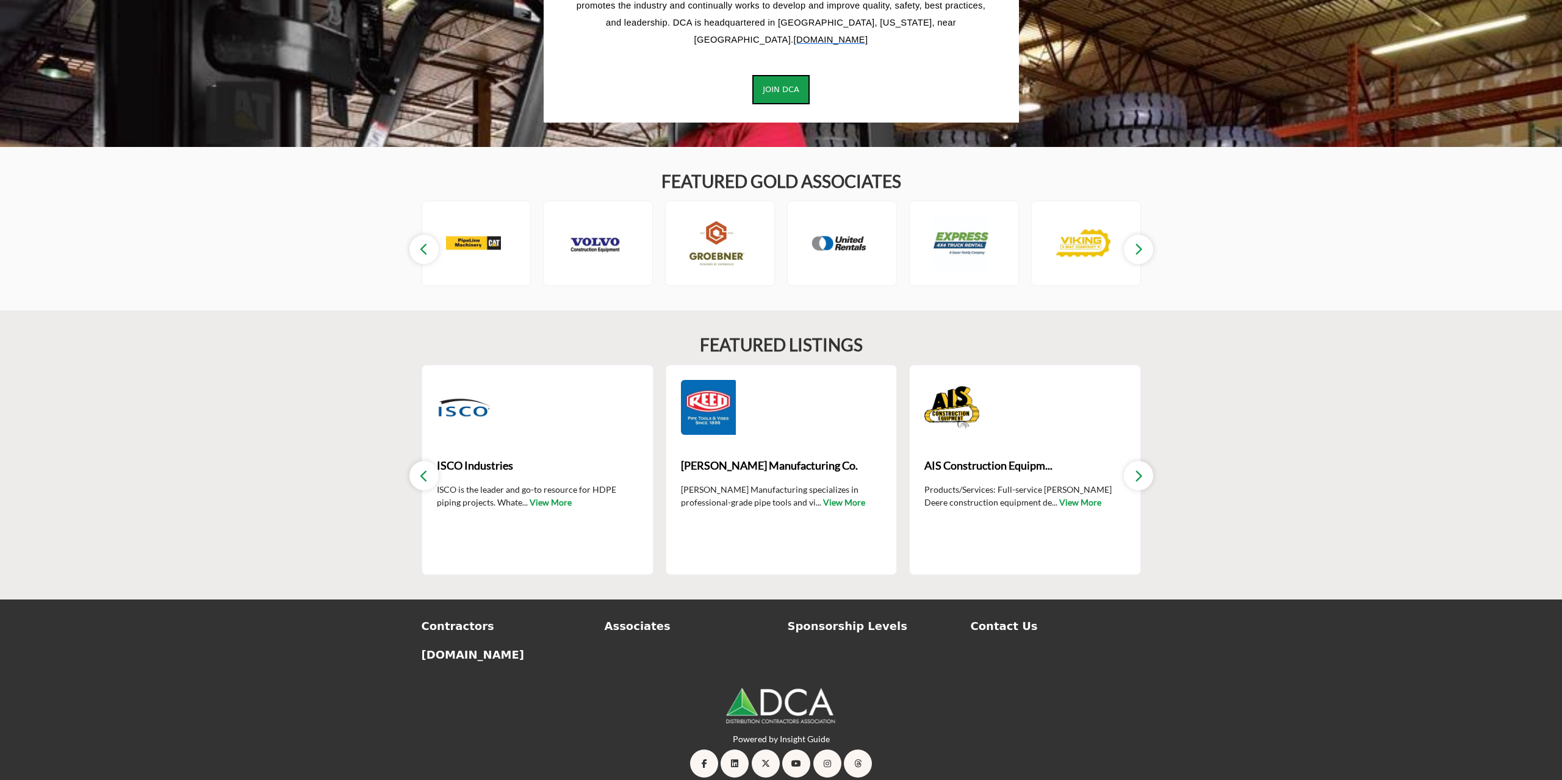
click at [1143, 461] on button "button" at bounding box center [1138, 475] width 29 height 29
click at [834, 618] on p "Sponsorship Levels" at bounding box center [873, 626] width 170 height 16
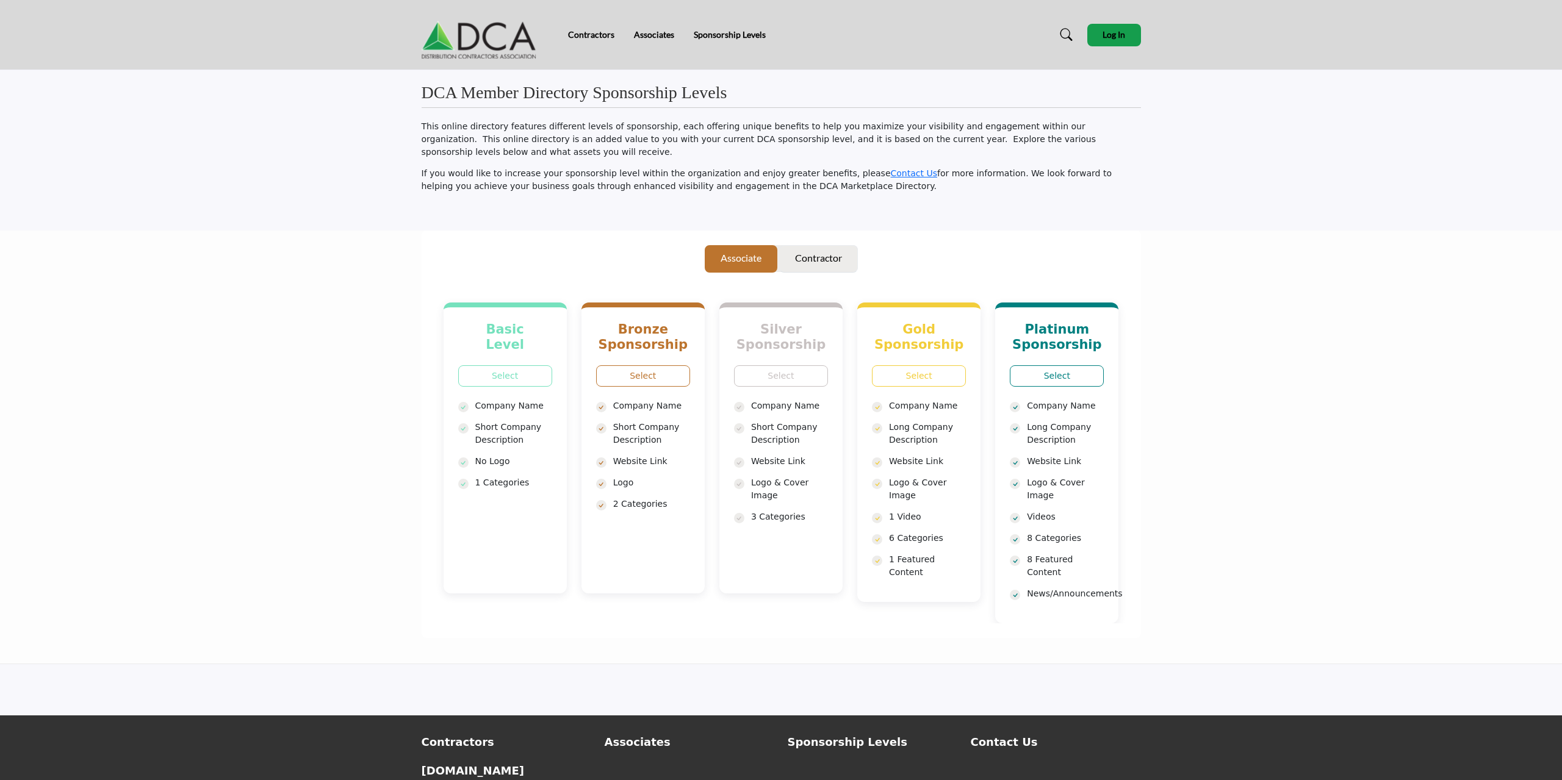
click at [831, 251] on p "Contractor" at bounding box center [818, 258] width 47 height 15
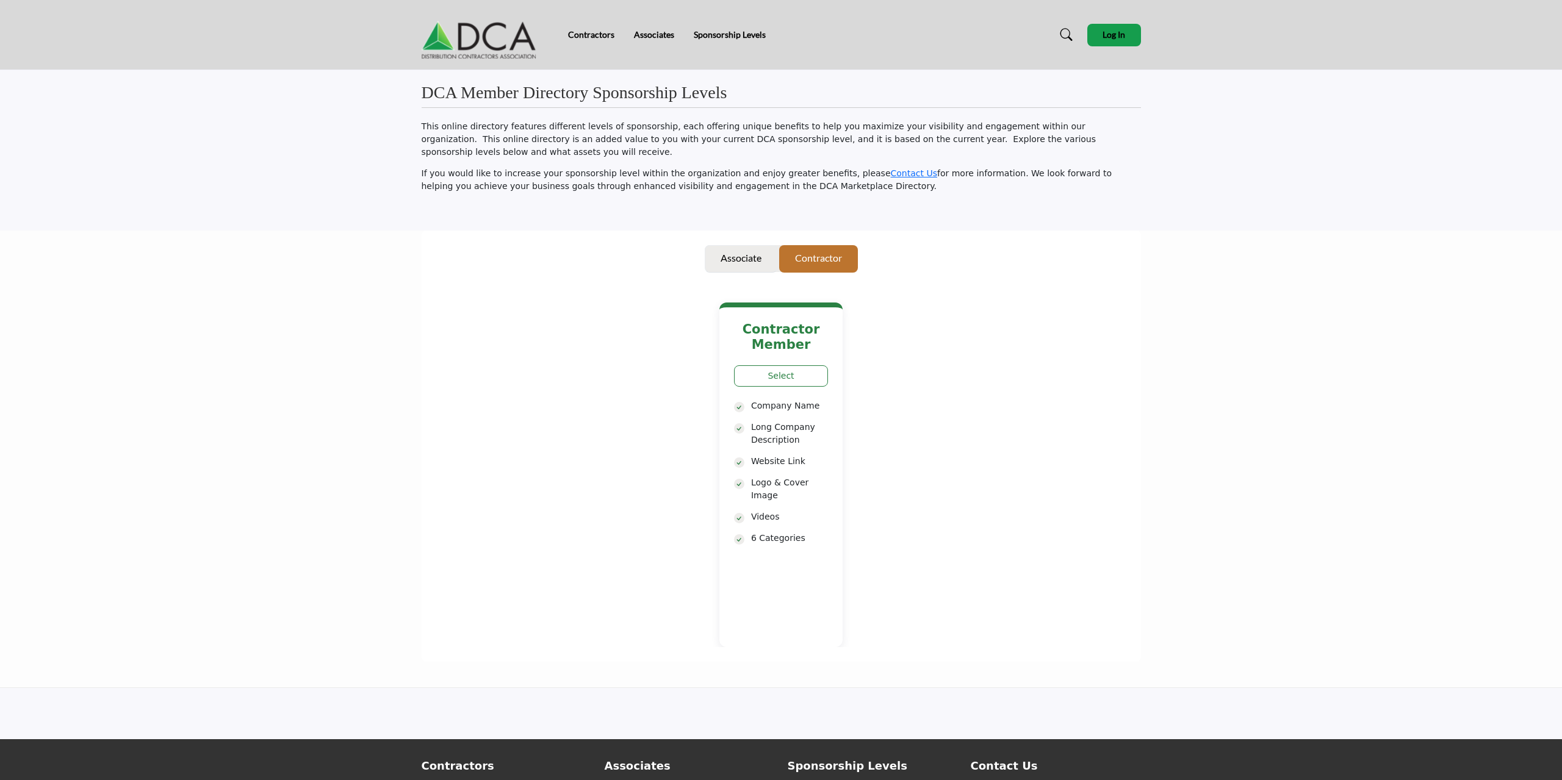
click at [732, 251] on p "Associate" at bounding box center [741, 258] width 41 height 15
